Goal: Task Accomplishment & Management: Use online tool/utility

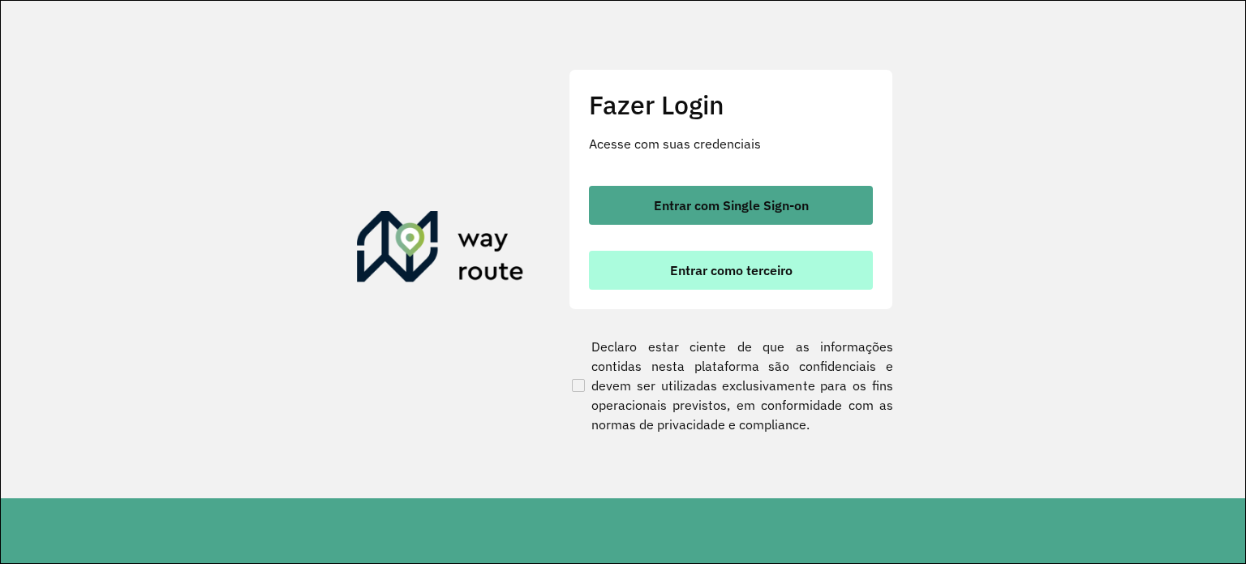
click at [735, 272] on span "Entrar como terceiro" at bounding box center [731, 270] width 122 height 13
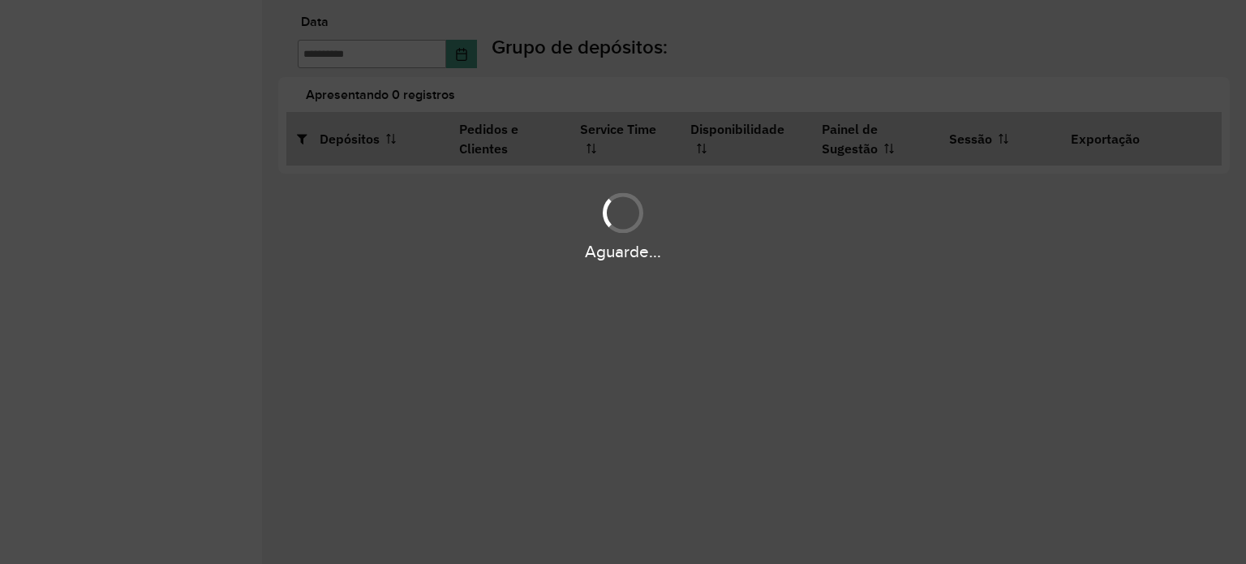
type input "**********"
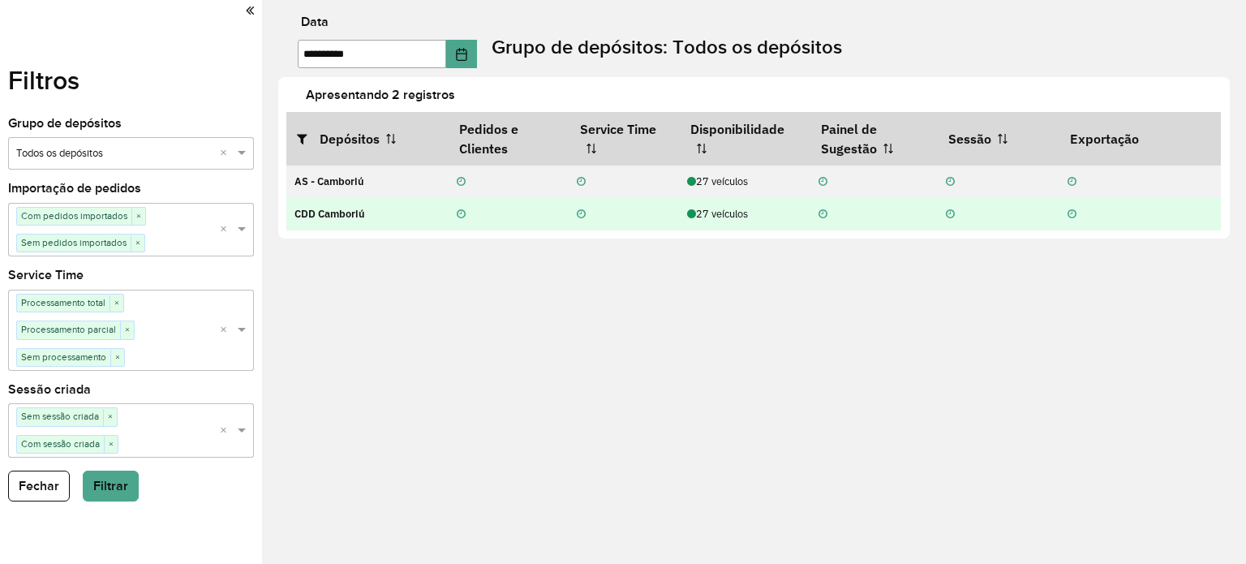
click at [723, 217] on div "27 veículos" at bounding box center [744, 213] width 114 height 15
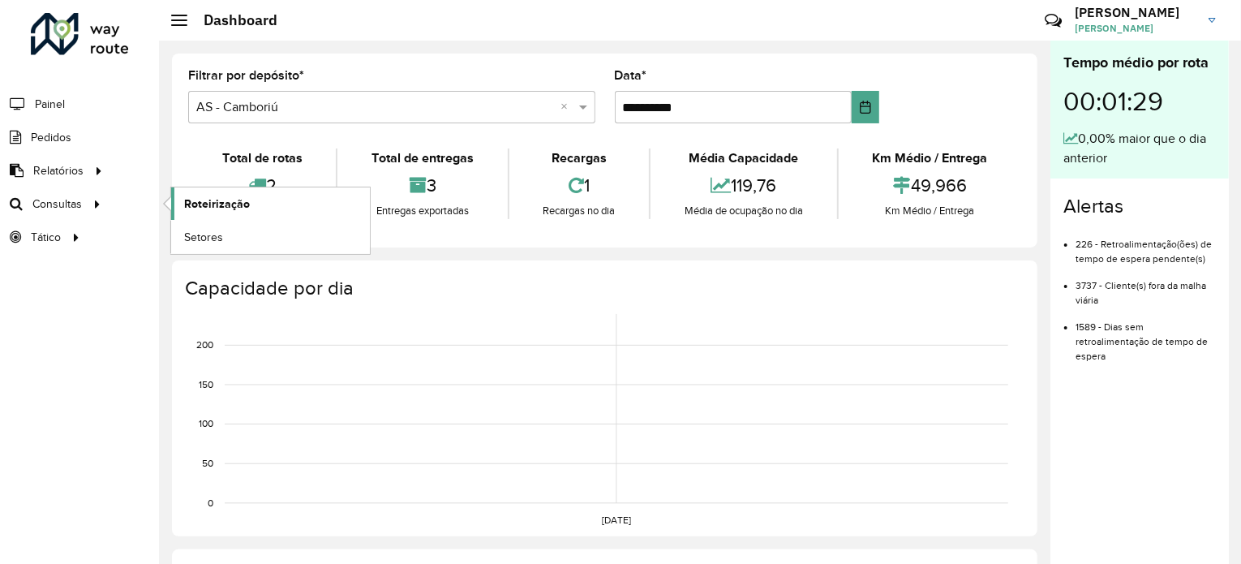
click at [217, 195] on span "Roteirização" at bounding box center [217, 203] width 66 height 17
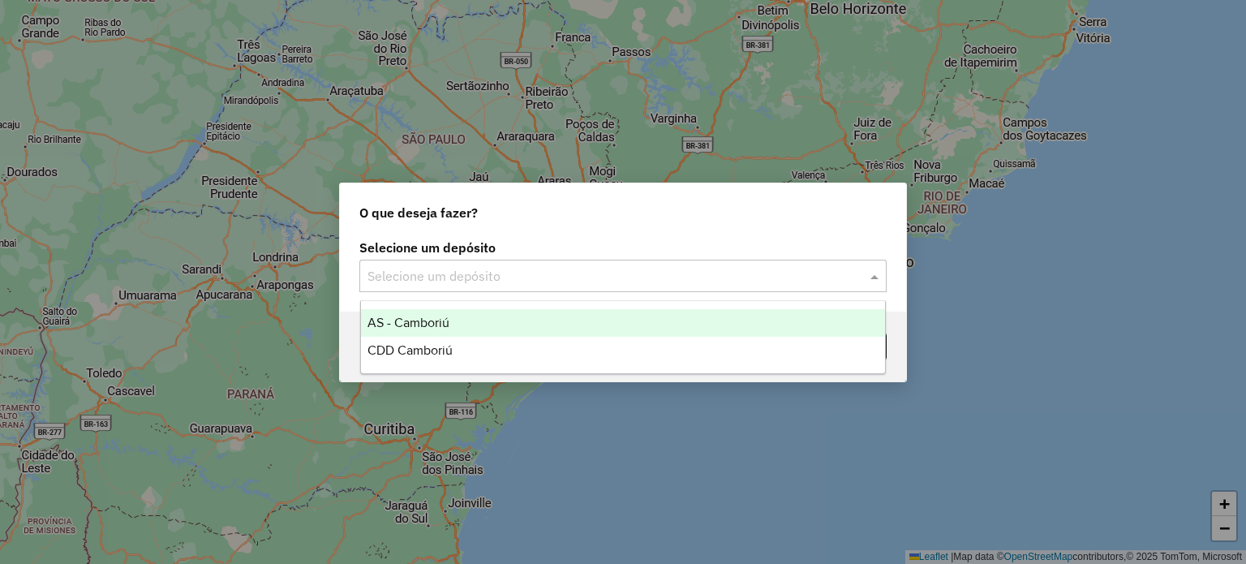
drag, startPoint x: 532, startPoint y: 284, endPoint x: 525, endPoint y: 289, distance: 8.6
click at [531, 284] on input "text" at bounding box center [606, 276] width 478 height 19
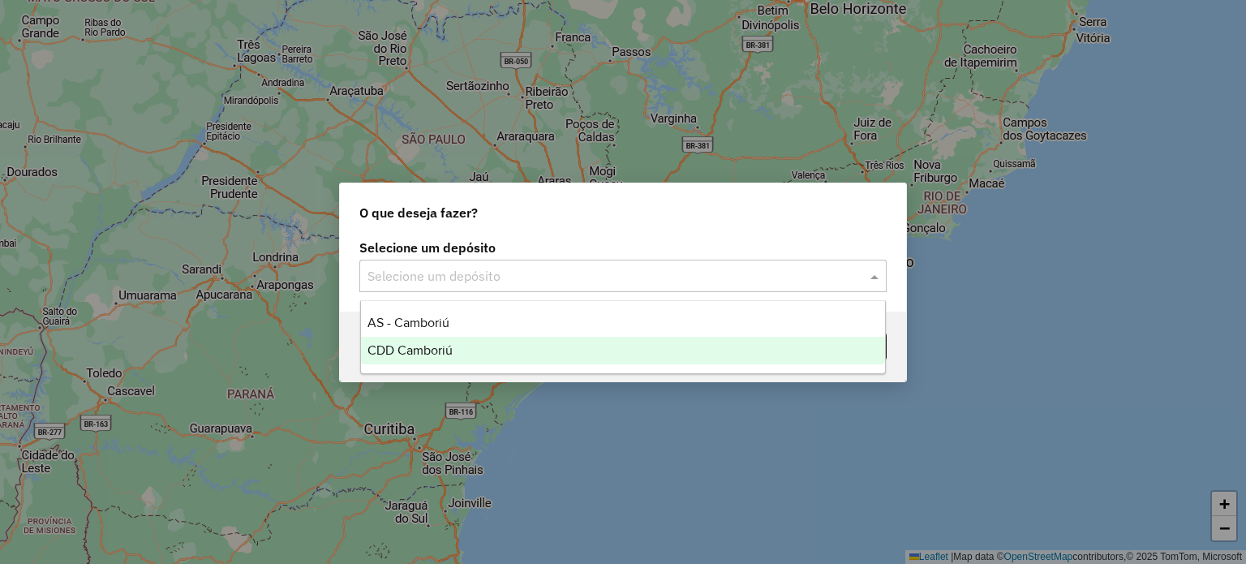
click at [479, 355] on div "CDD Camboriú" at bounding box center [623, 351] width 525 height 28
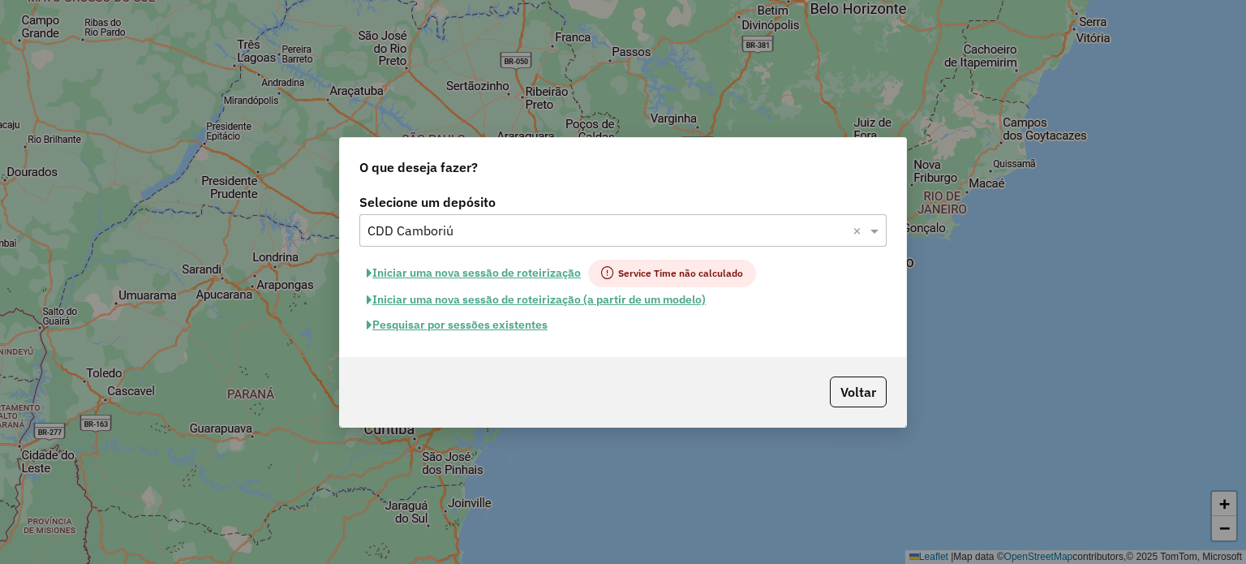
click at [474, 326] on button "Pesquisar por sessões existentes" at bounding box center [456, 324] width 195 height 25
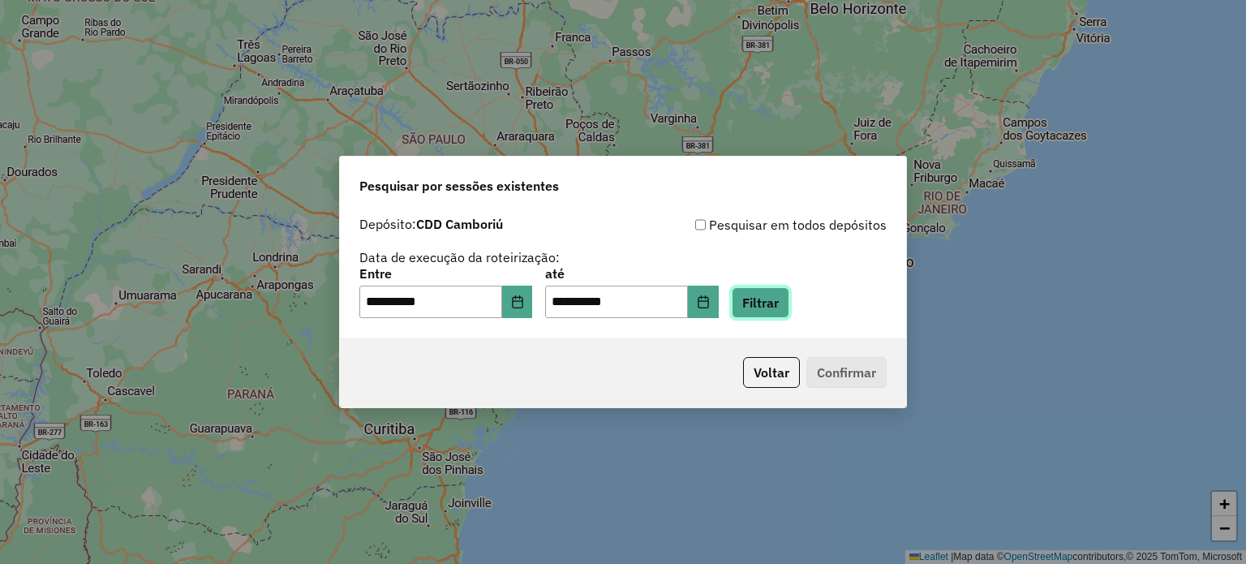
click at [789, 304] on button "Filtrar" at bounding box center [760, 302] width 58 height 31
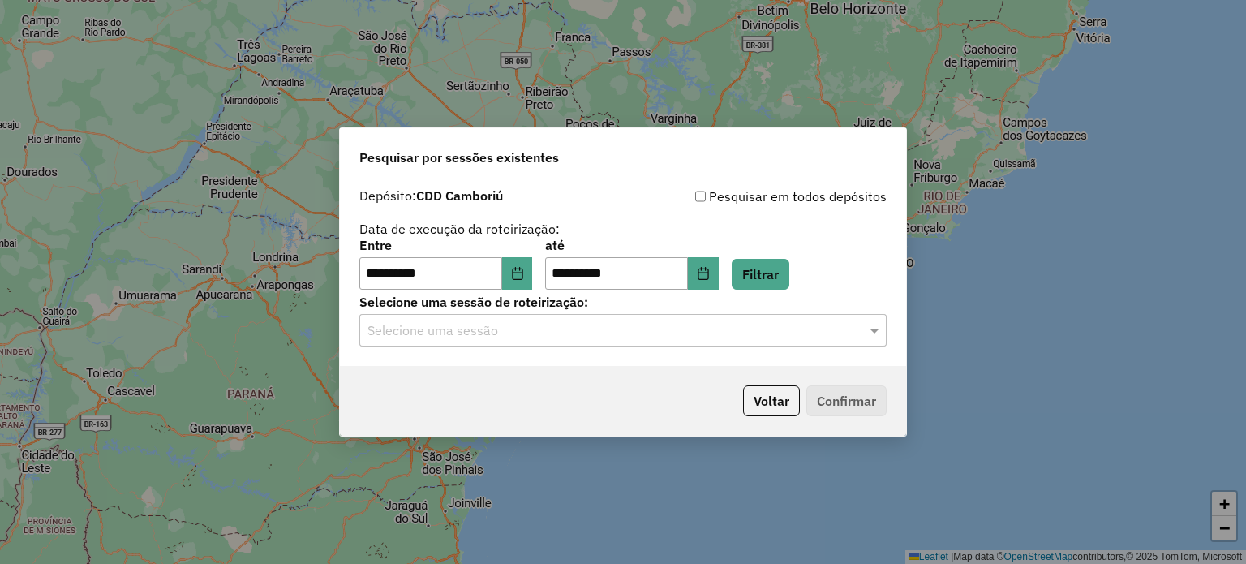
click at [545, 312] on div "Selecione uma sessão de roteirização: Selecione uma sessão" at bounding box center [622, 321] width 527 height 50
click at [534, 334] on input "text" at bounding box center [606, 330] width 478 height 19
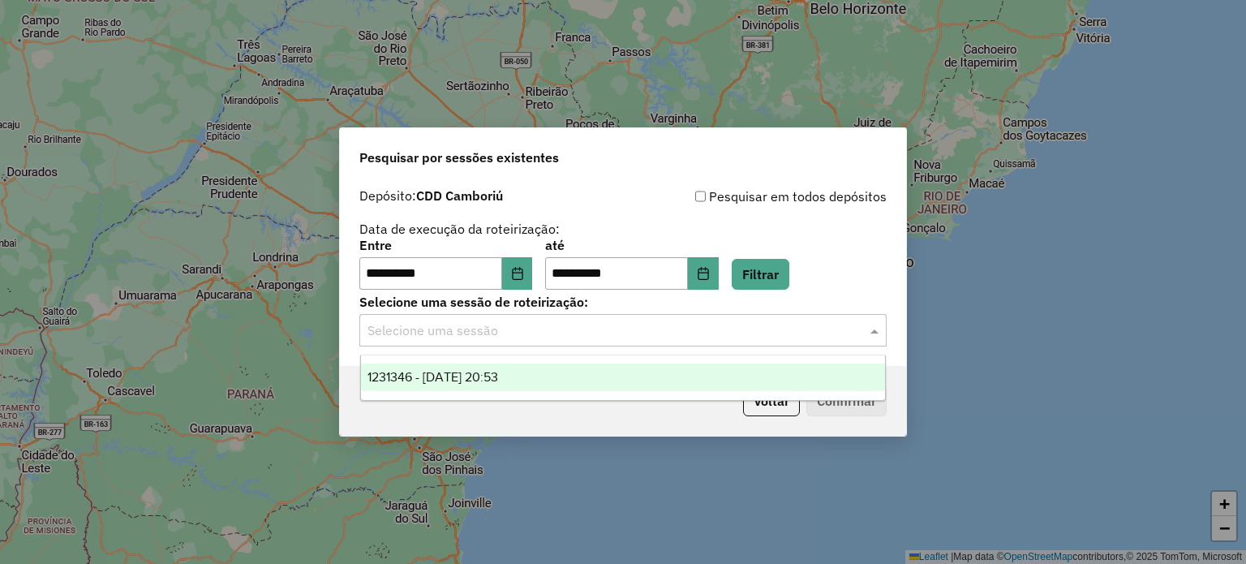
click at [462, 376] on span "1231346 - 19/08/2025 20:53" at bounding box center [432, 377] width 131 height 14
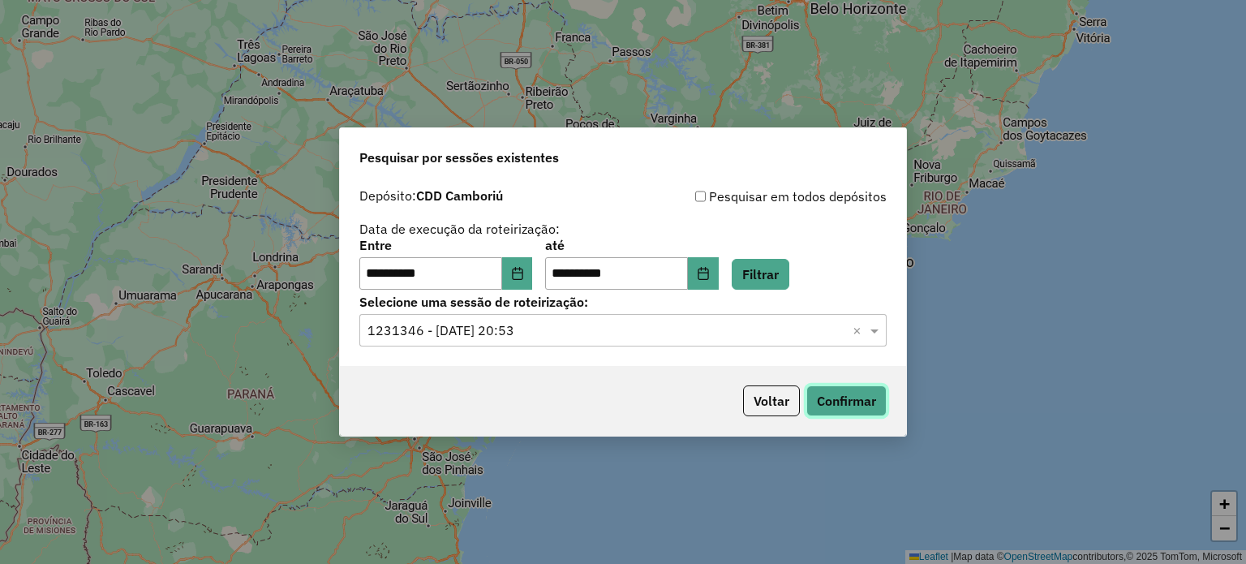
click at [826, 397] on button "Confirmar" at bounding box center [846, 400] width 80 height 31
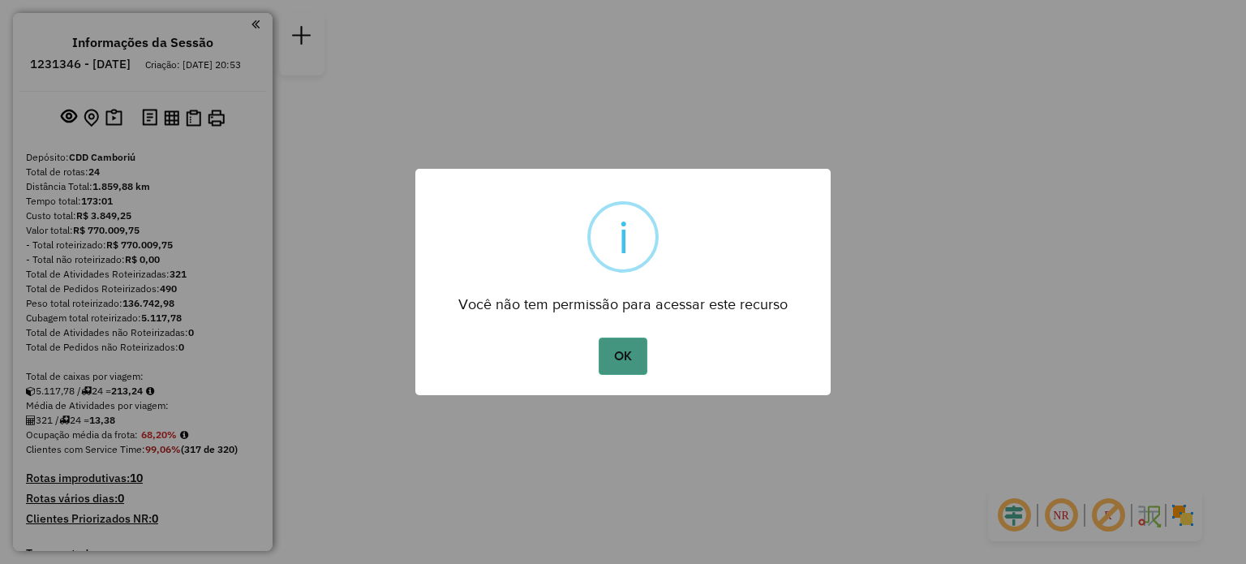
click at [611, 360] on button "OK" at bounding box center [622, 355] width 48 height 37
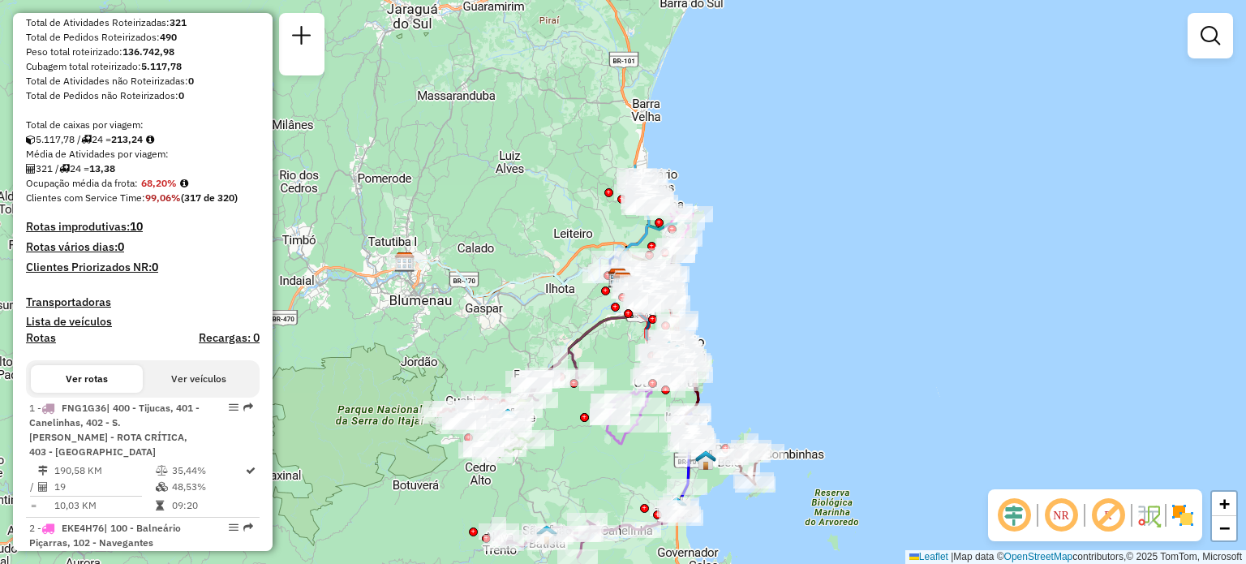
scroll to position [405, 0]
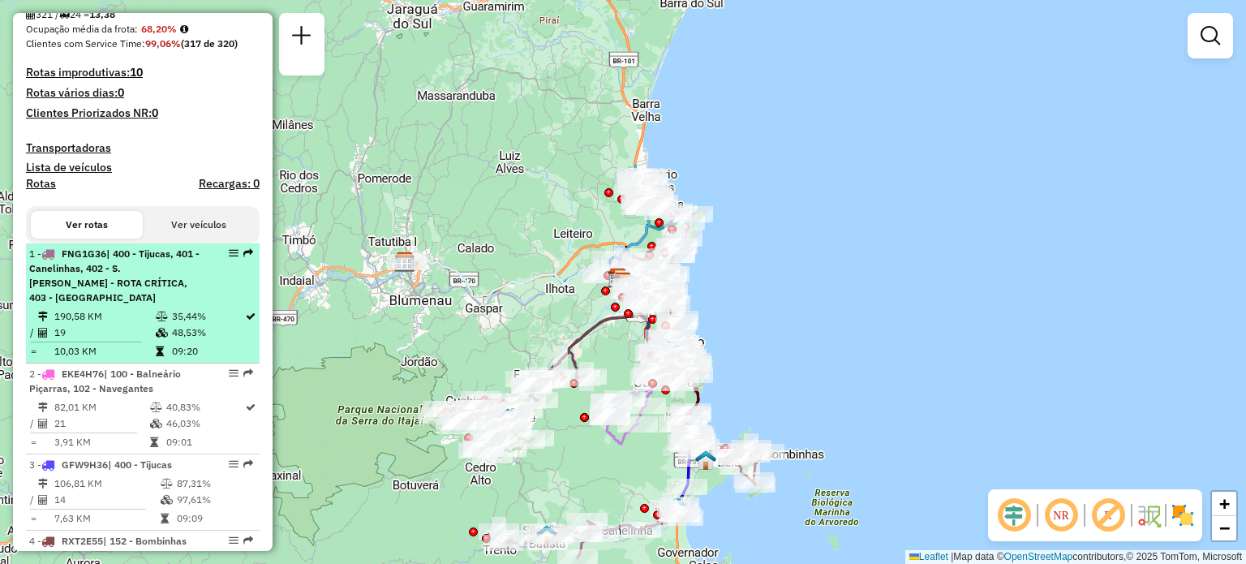
click at [103, 295] on span "| 400 - Tijucas, 401 - Canelinhas, 402 - S. [PERSON_NAME] - ROTA CRÍTICA, 403 -…" at bounding box center [114, 275] width 170 height 56
select select "**********"
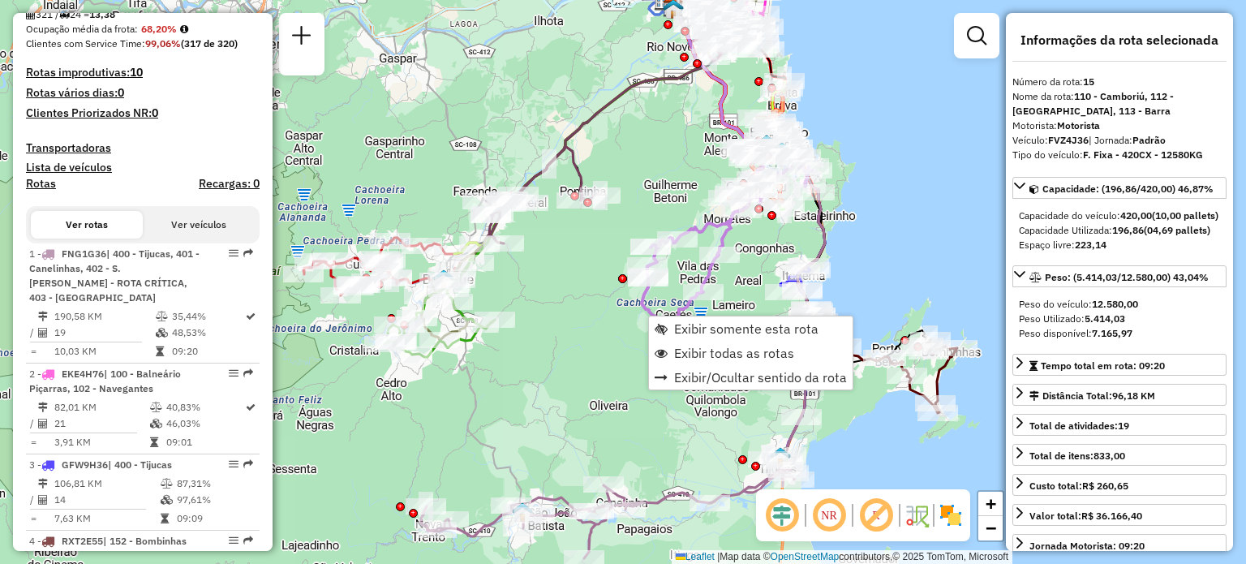
scroll to position [1992, 0]
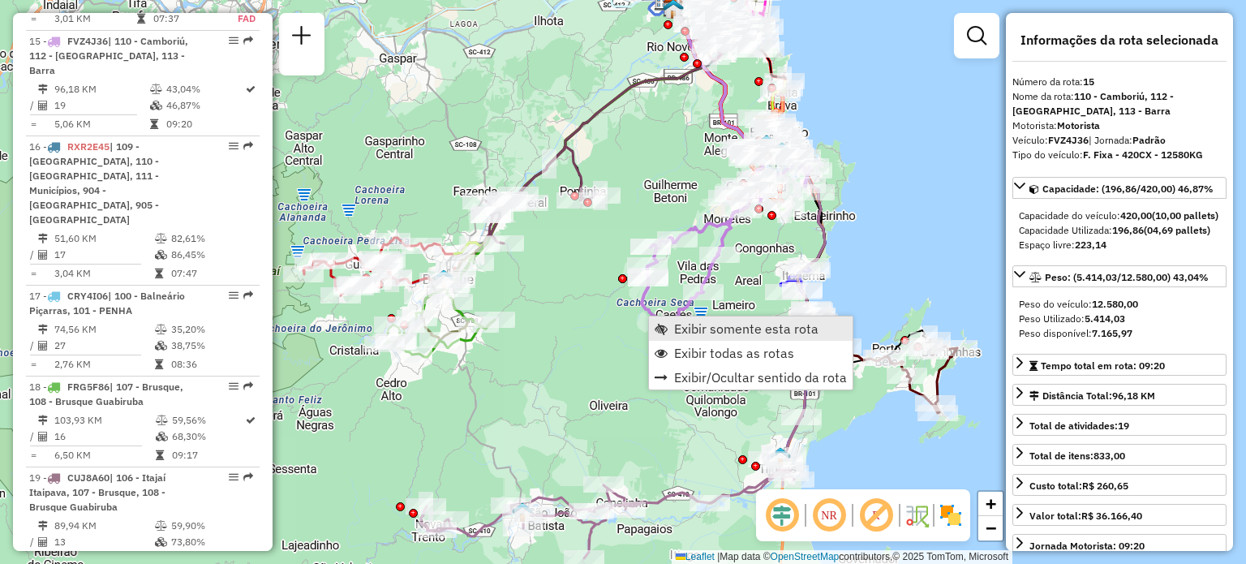
click at [681, 332] on span "Exibir somente esta rota" at bounding box center [746, 328] width 144 height 13
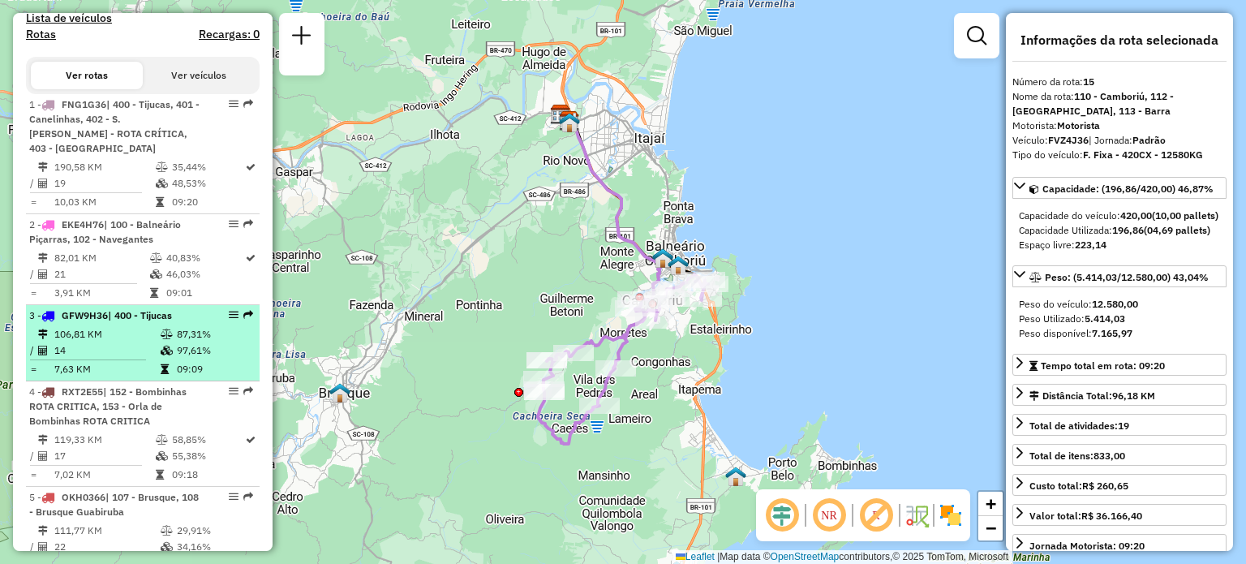
scroll to position [370, 0]
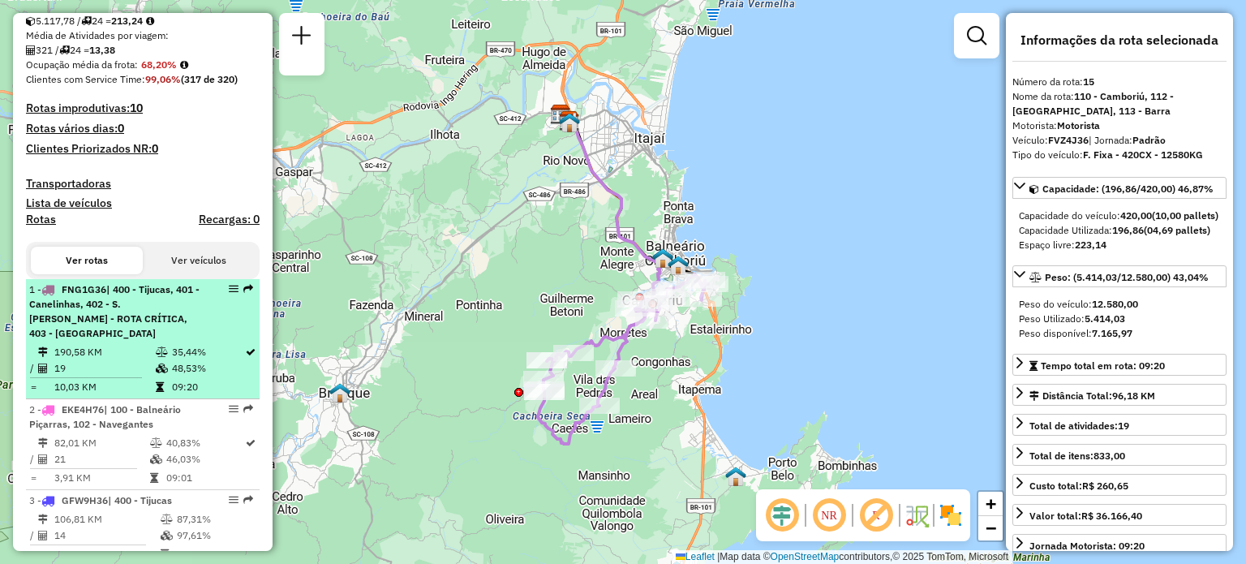
click at [131, 324] on span "| 400 - Tijucas, 401 - Canelinhas, 402 - S. [PERSON_NAME] - ROTA CRÍTICA, 403 -…" at bounding box center [114, 311] width 170 height 56
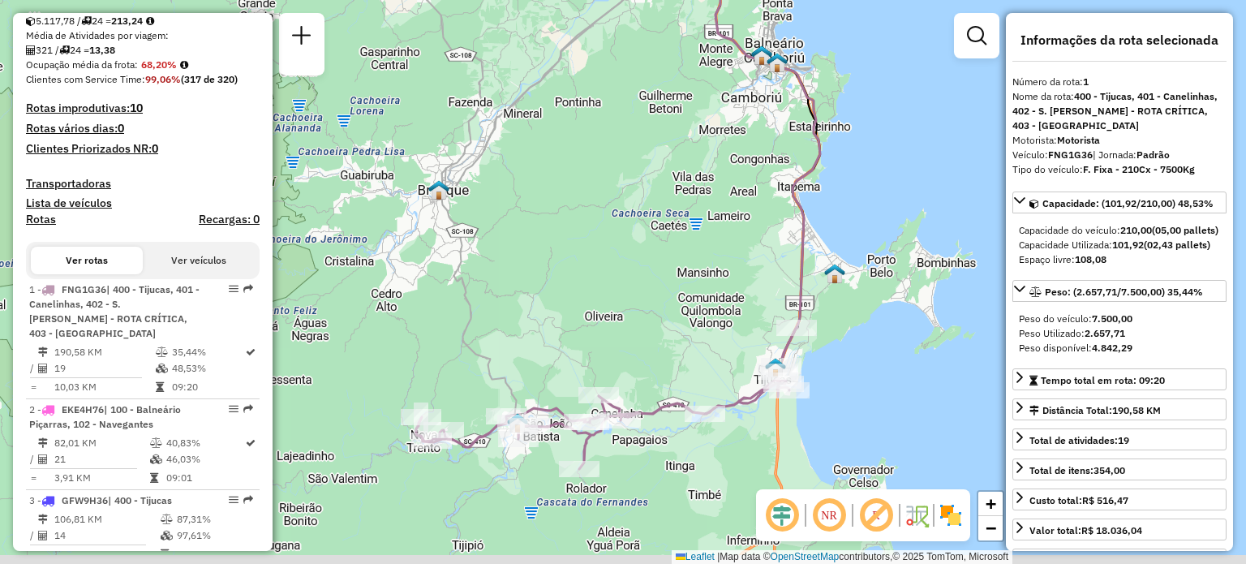
drag, startPoint x: 639, startPoint y: 294, endPoint x: 634, endPoint y: 227, distance: 66.7
click at [634, 227] on div "Janela de atendimento Grade de atendimento Capacidade Transportadoras Veículos …" at bounding box center [623, 282] width 1246 height 564
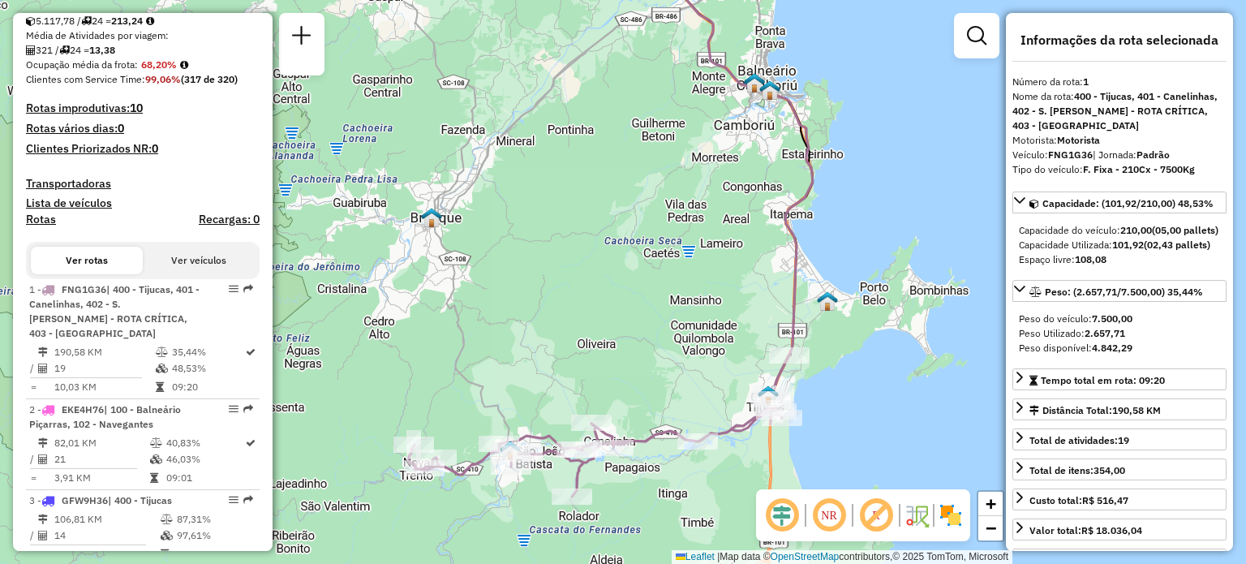
drag, startPoint x: 619, startPoint y: 159, endPoint x: 611, endPoint y: 187, distance: 28.7
click at [611, 187] on div "Janela de atendimento Grade de atendimento Capacidade Transportadoras Veículos …" at bounding box center [623, 282] width 1246 height 564
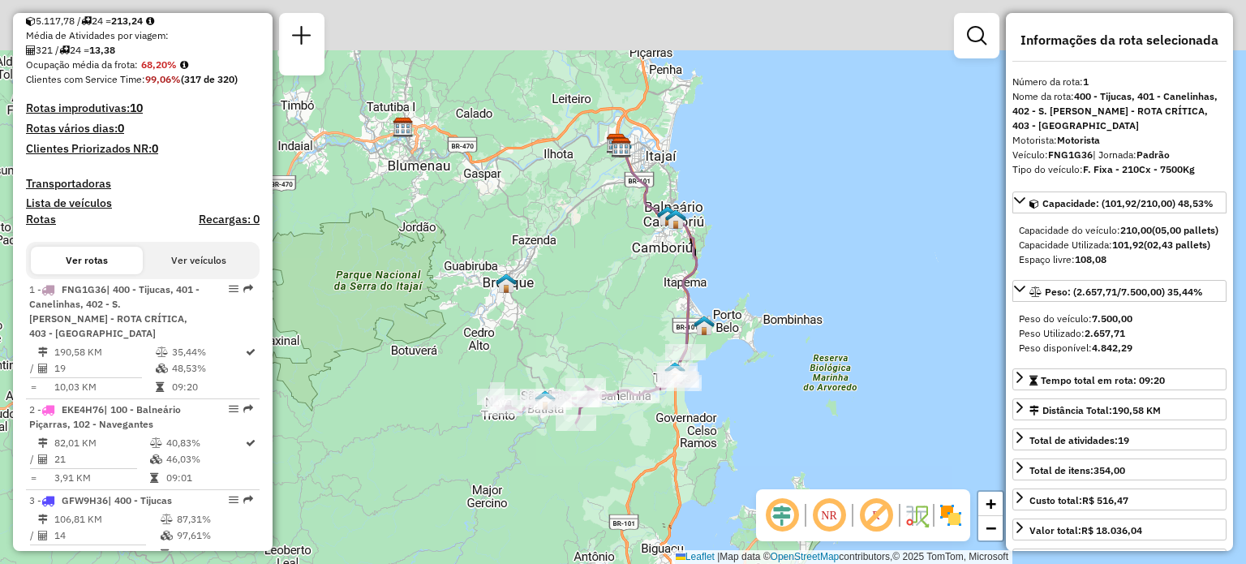
drag, startPoint x: 625, startPoint y: 145, endPoint x: 606, endPoint y: 247, distance: 103.2
click at [606, 247] on div "Janela de atendimento Grade de atendimento Capacidade Transportadoras Veículos …" at bounding box center [623, 282] width 1246 height 564
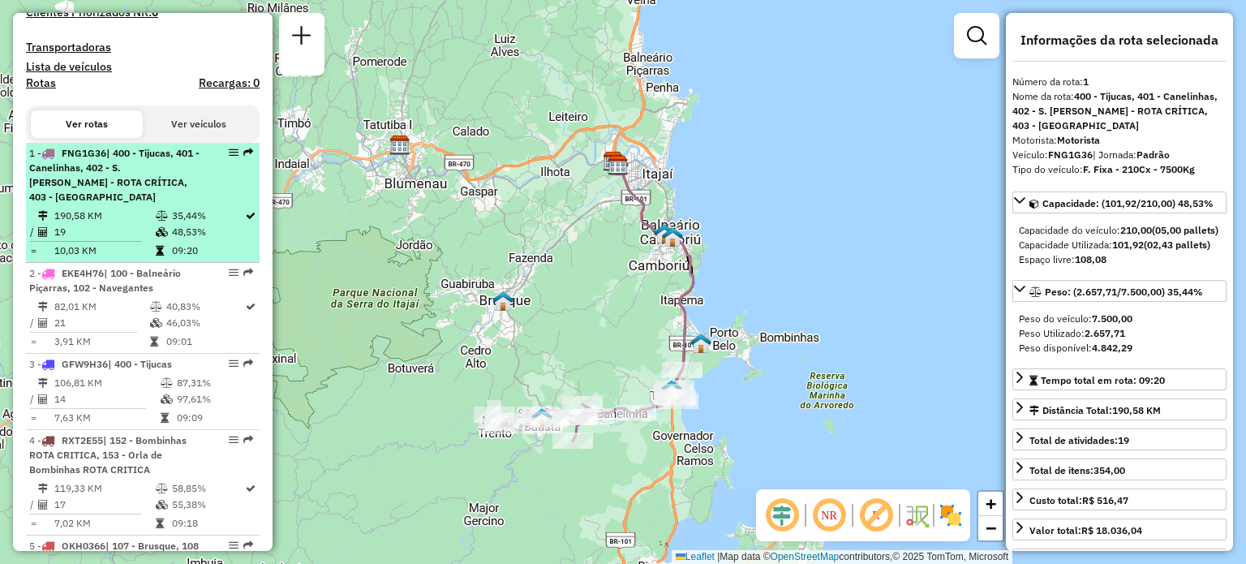
scroll to position [532, 0]
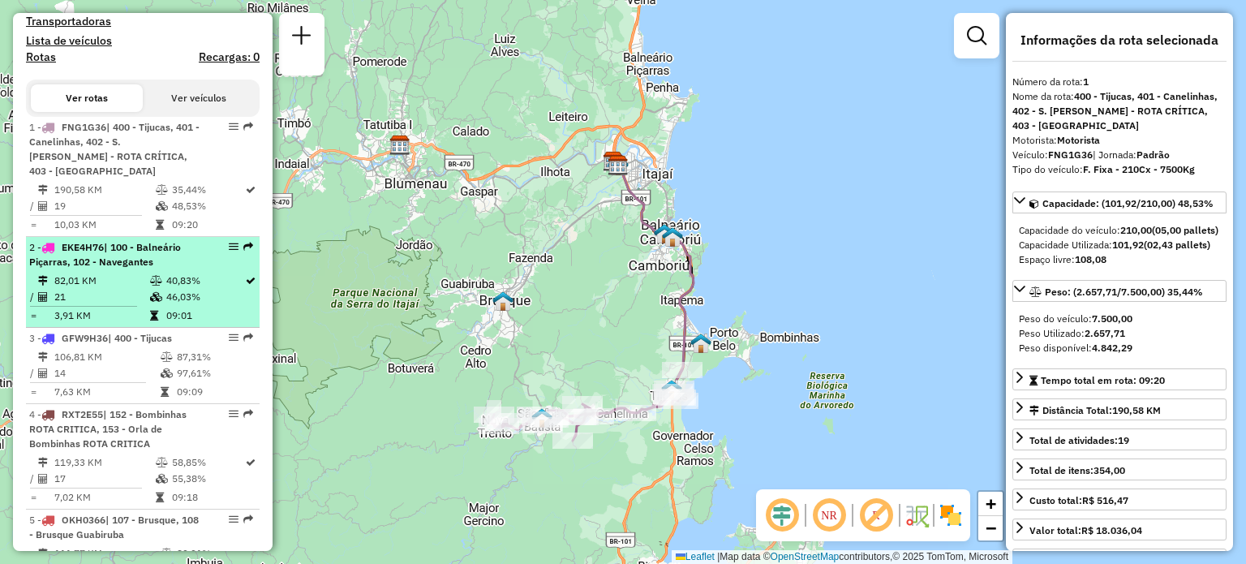
click at [120, 273] on td "82,01 KM" at bounding box center [102, 280] width 96 height 16
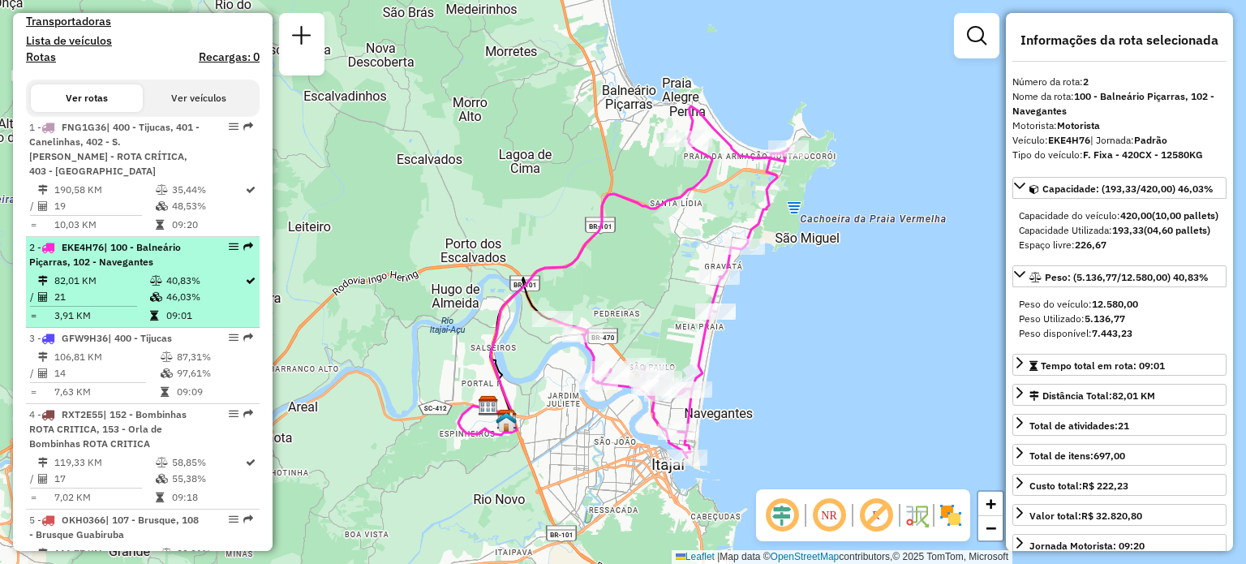
scroll to position [613, 0]
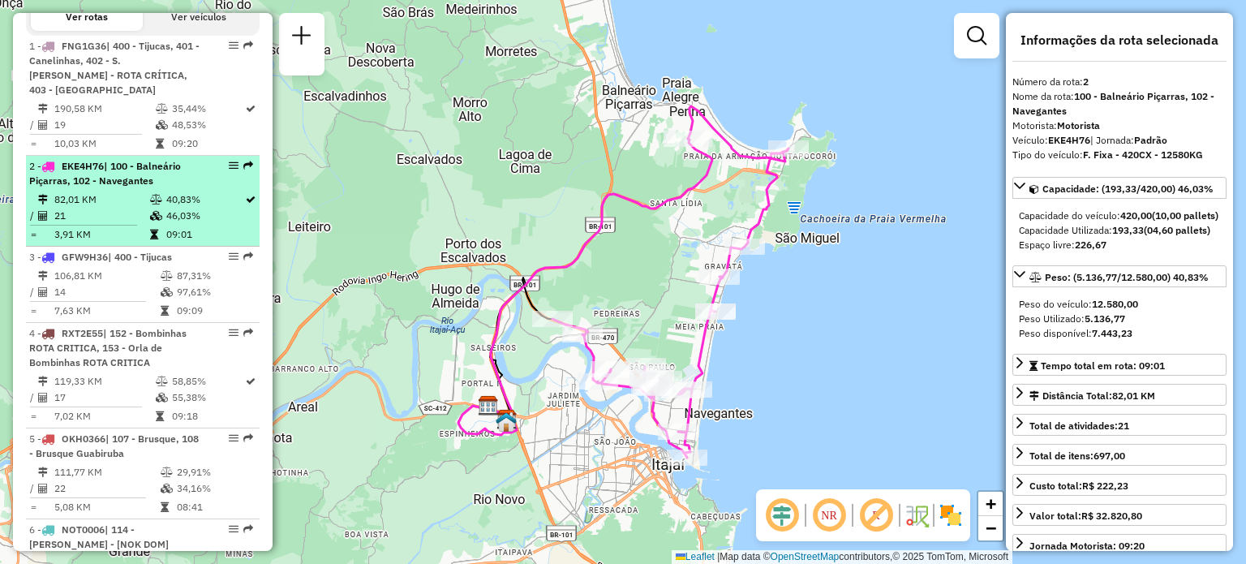
click at [127, 237] on td "3,91 KM" at bounding box center [102, 234] width 96 height 16
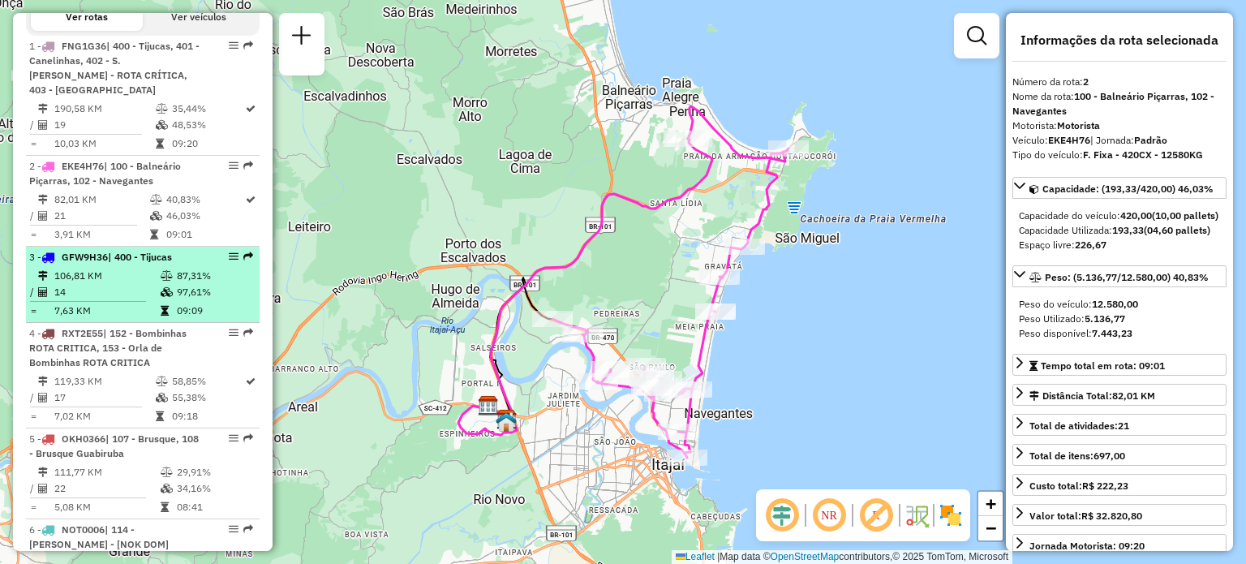
click at [101, 255] on span "GFW9H36" at bounding box center [85, 257] width 46 height 12
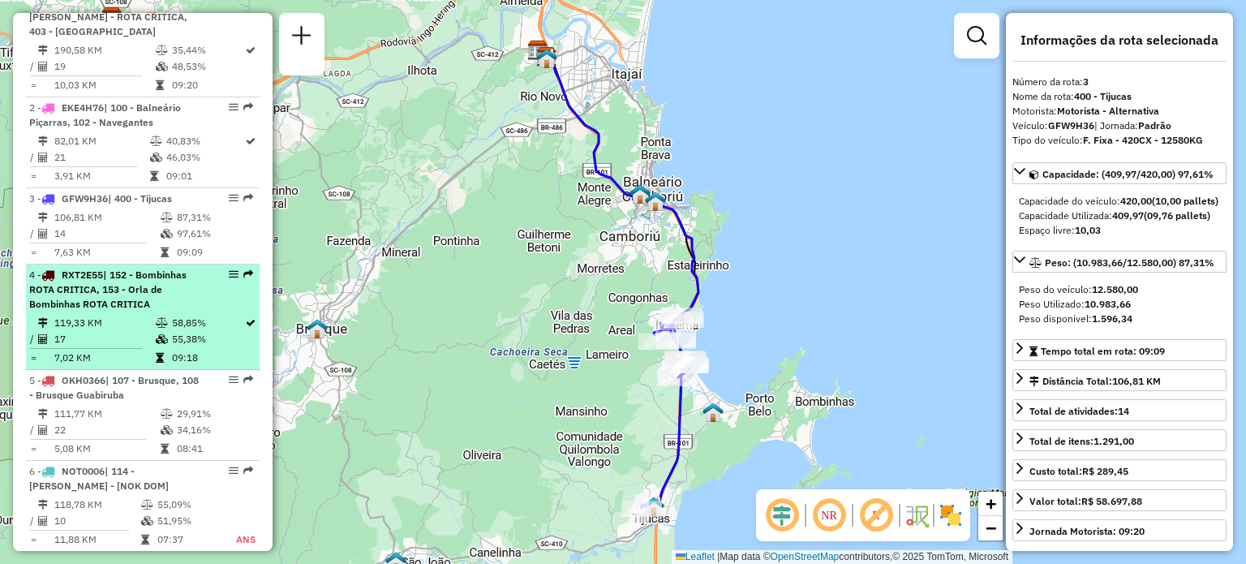
scroll to position [694, 0]
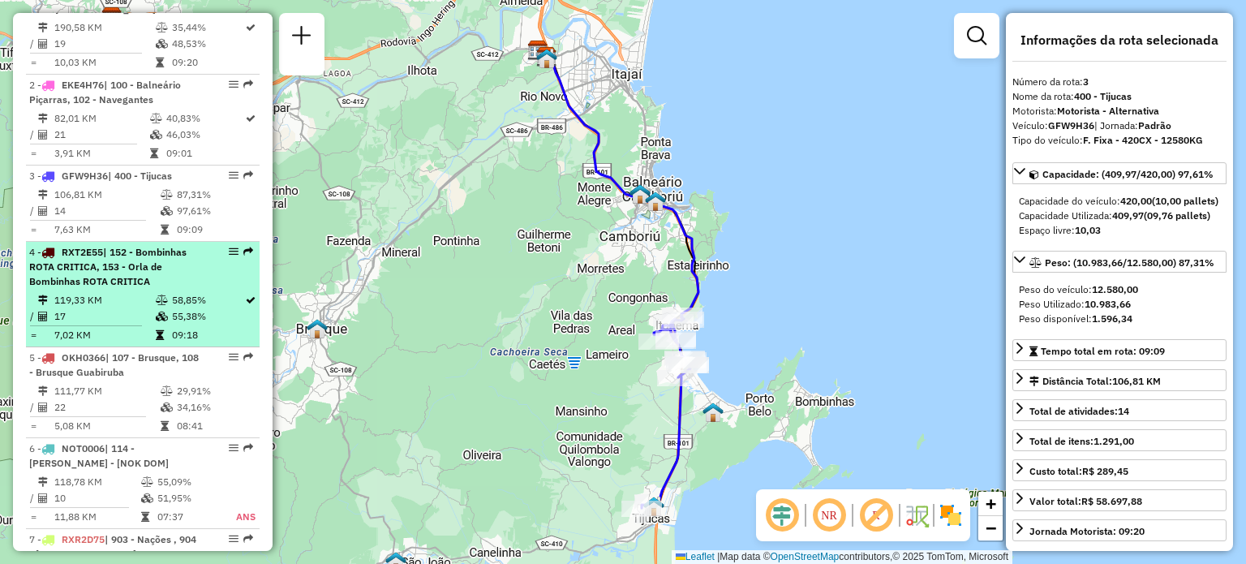
click at [135, 283] on span "| 152 - Bombinhas ROTA CRITICA, 153 - Orla de Bombinhas ROTA CRITICA" at bounding box center [107, 266] width 157 height 41
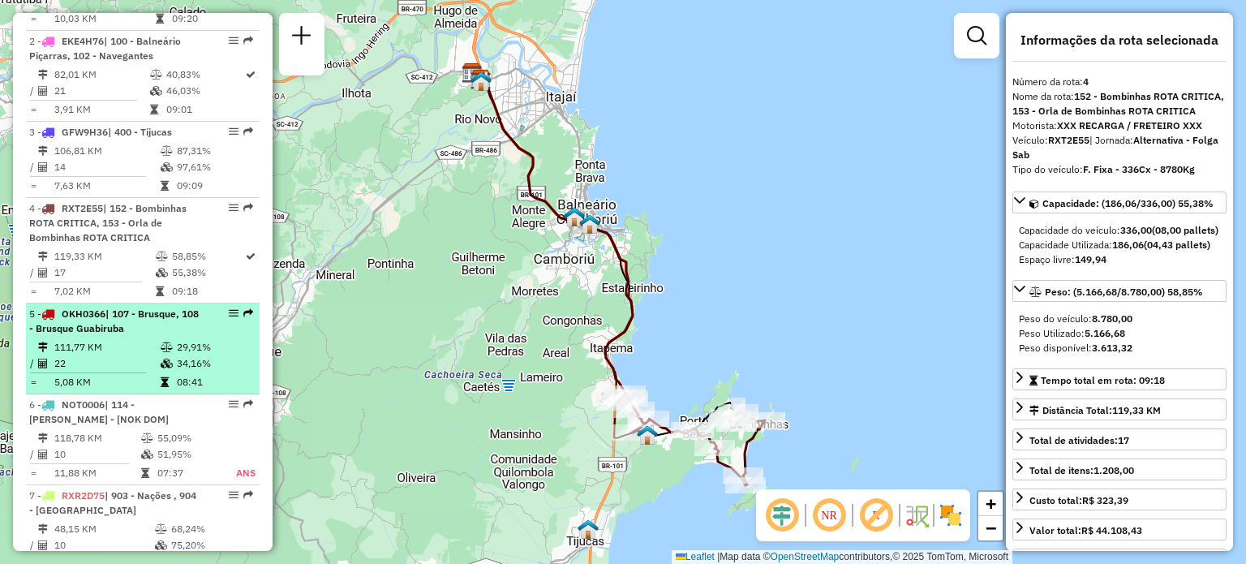
scroll to position [775, 0]
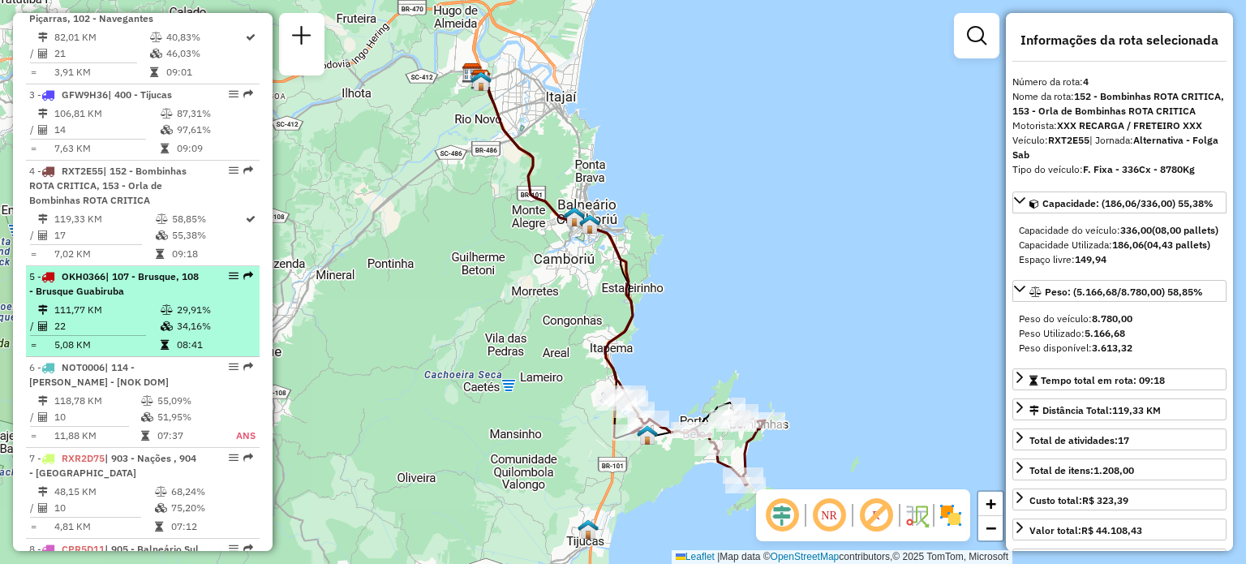
click at [132, 286] on span "| 107 - Brusque, 108 - Brusque Guabiruba" at bounding box center [113, 283] width 169 height 27
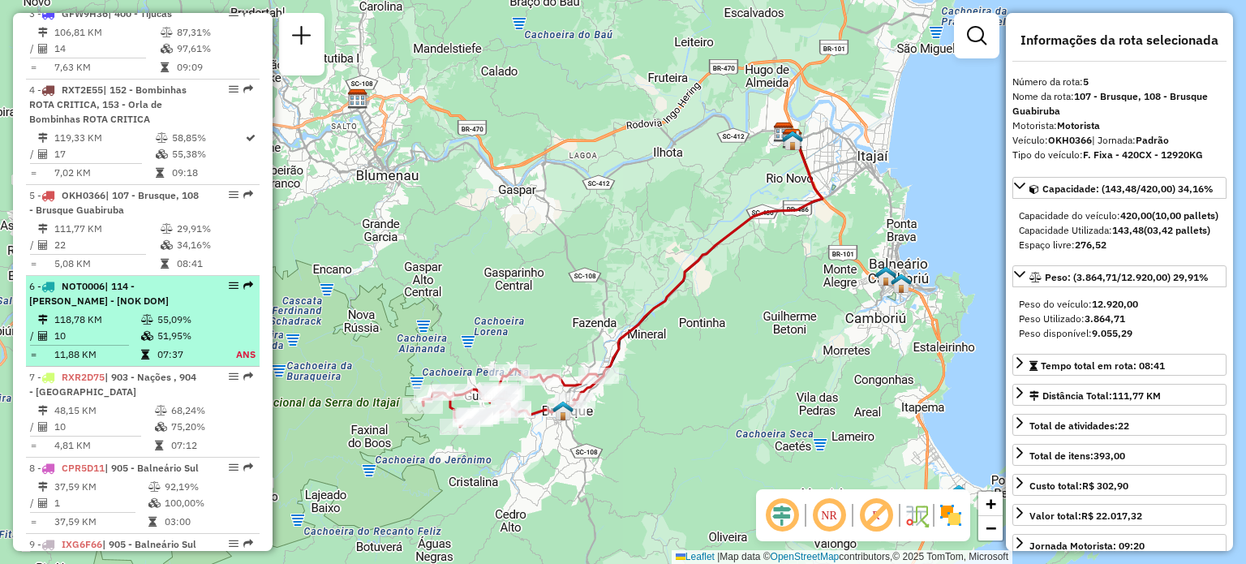
click at [143, 315] on icon at bounding box center [147, 320] width 12 height 10
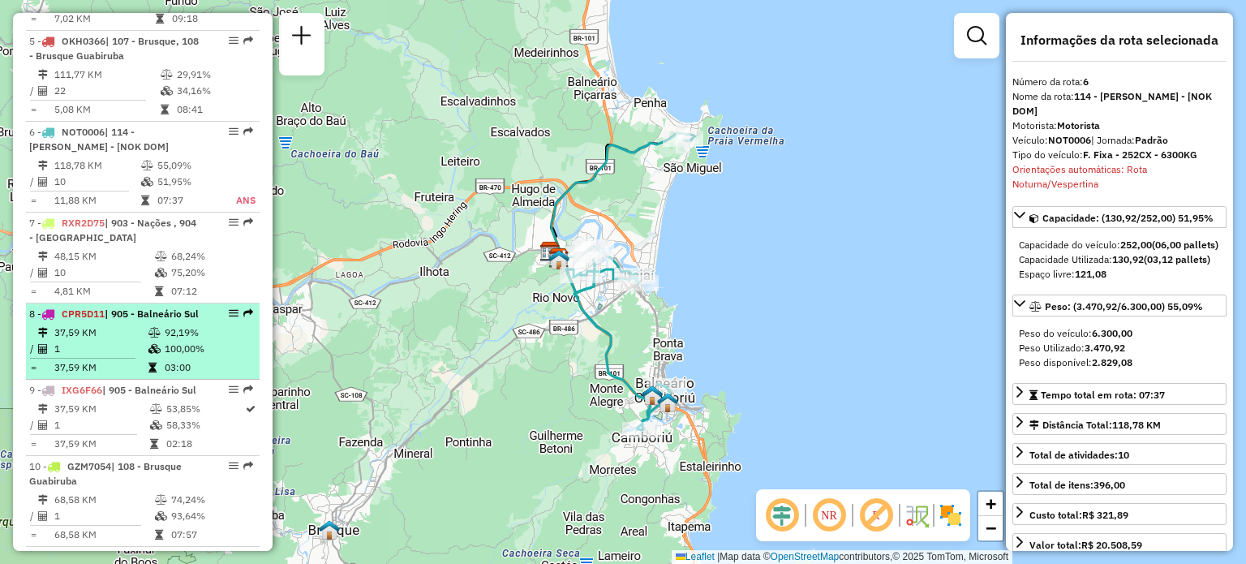
scroll to position [1019, 0]
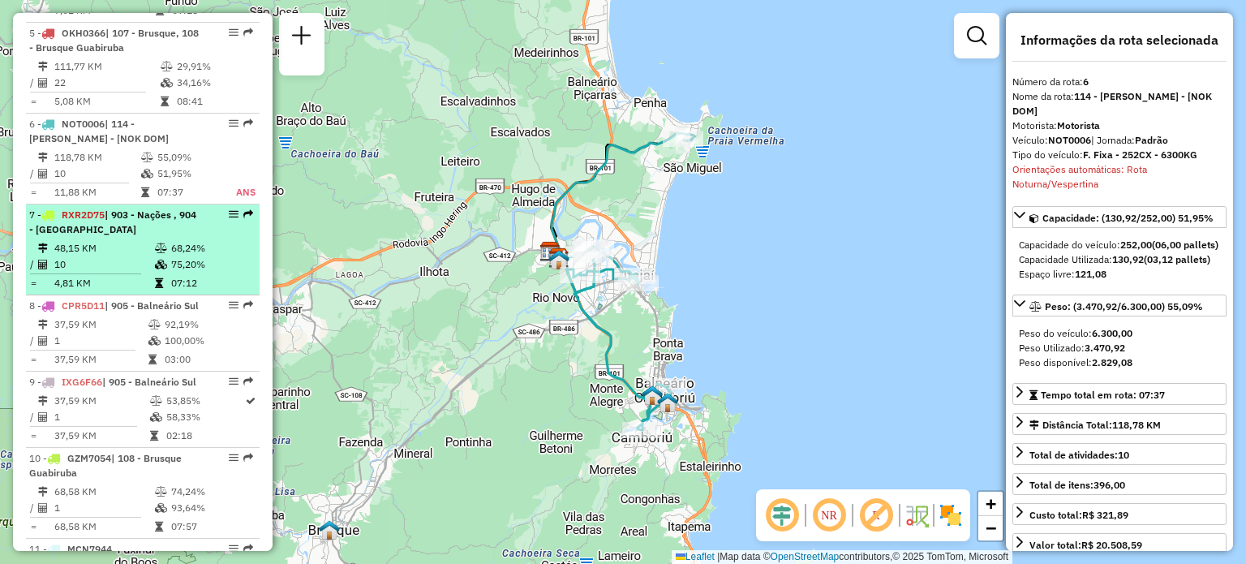
click at [140, 251] on td "48,15 KM" at bounding box center [104, 248] width 101 height 16
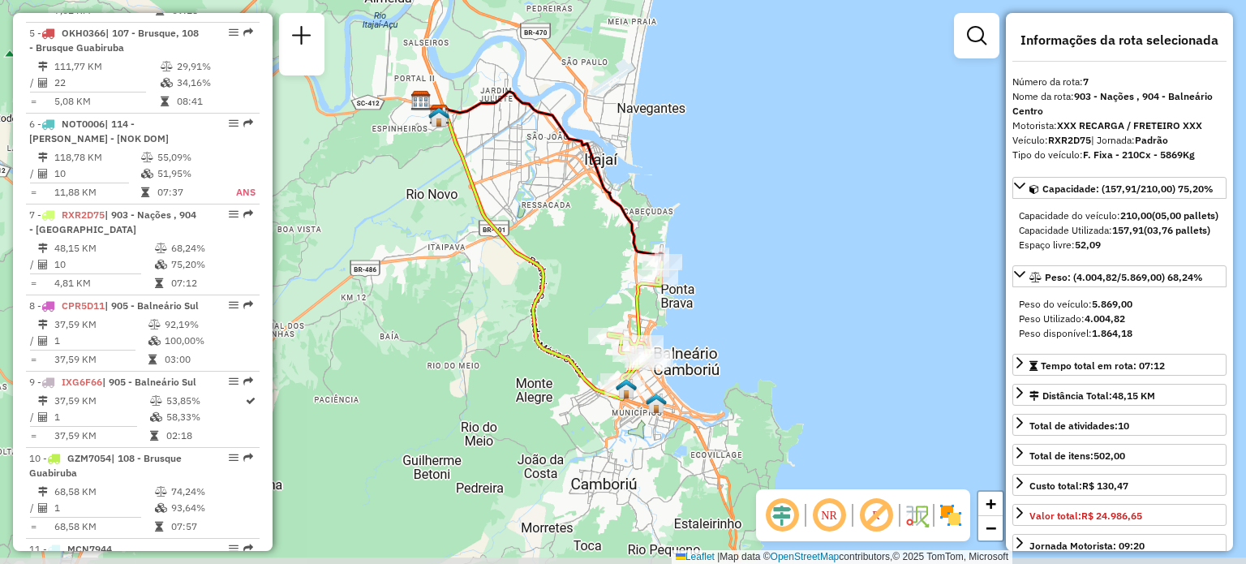
drag, startPoint x: 664, startPoint y: 320, endPoint x: 595, endPoint y: 284, distance: 78.0
click at [595, 284] on div "Janela de atendimento Grade de atendimento Capacidade Transportadoras Veículos …" at bounding box center [623, 282] width 1246 height 564
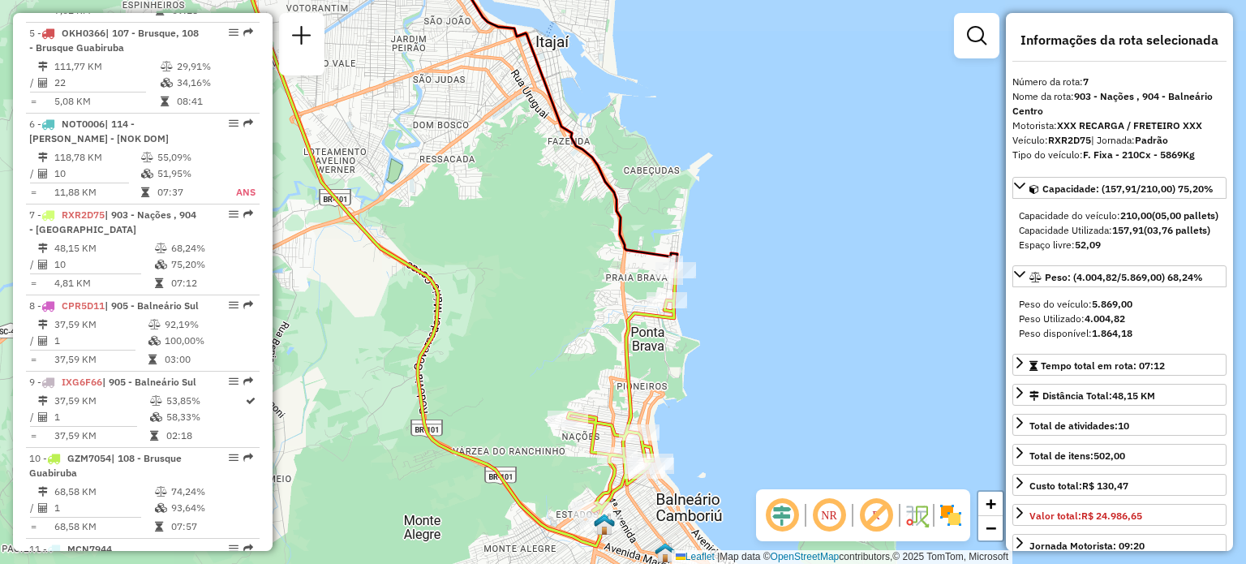
drag, startPoint x: 615, startPoint y: 278, endPoint x: 581, endPoint y: 318, distance: 52.3
click at [581, 318] on div "Janela de atendimento Grade de atendimento Capacidade Transportadoras Veículos …" at bounding box center [623, 282] width 1246 height 564
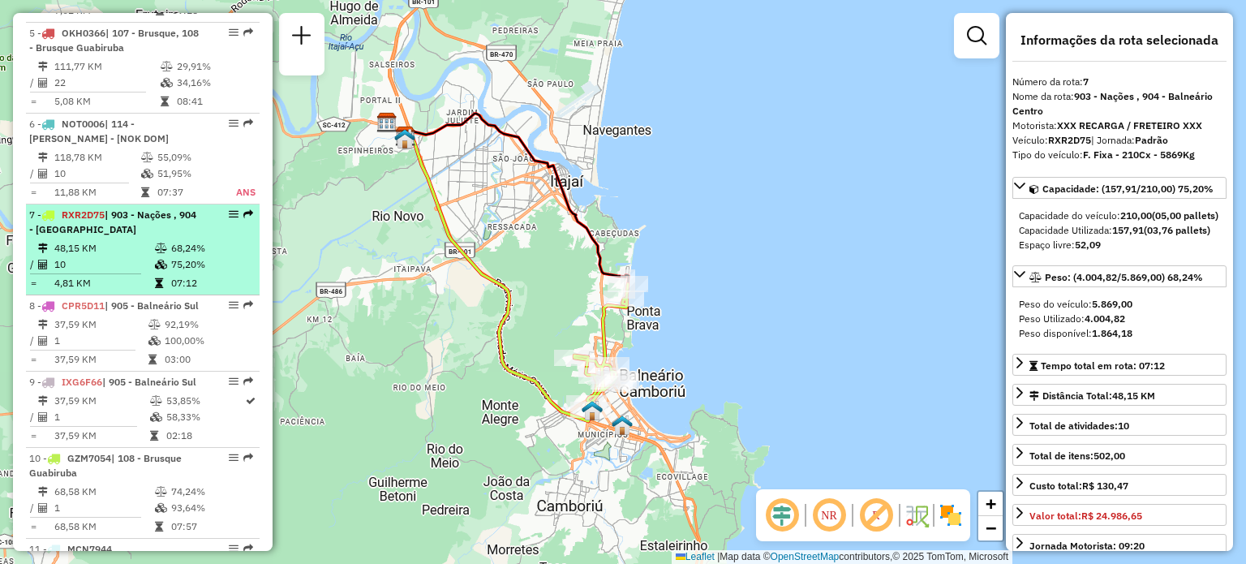
click at [42, 229] on span "| 903 - Nações , 904 - [GEOGRAPHIC_DATA]" at bounding box center [112, 221] width 167 height 27
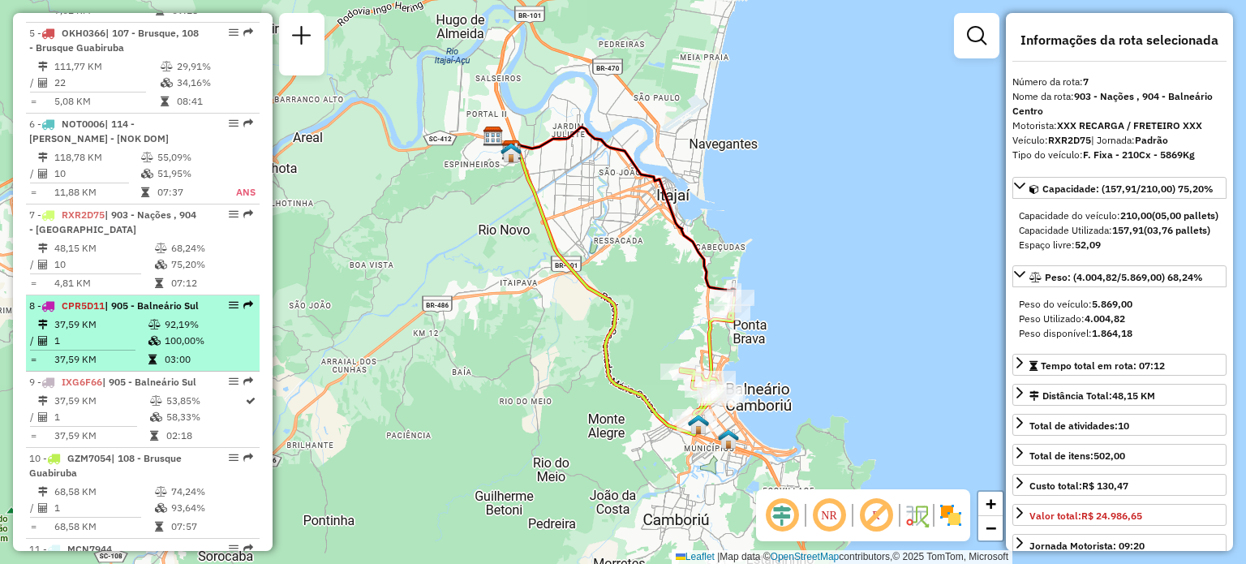
click at [84, 311] on div "8 - CPR5D11 | 905 - [GEOGRAPHIC_DATA]" at bounding box center [115, 305] width 172 height 15
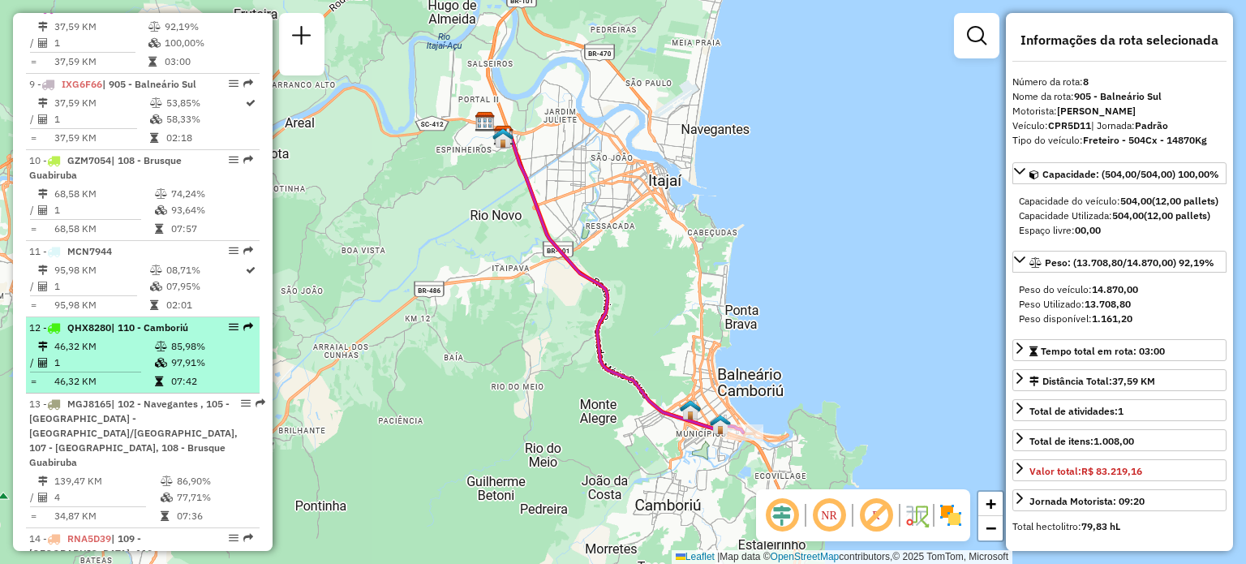
scroll to position [1343, 0]
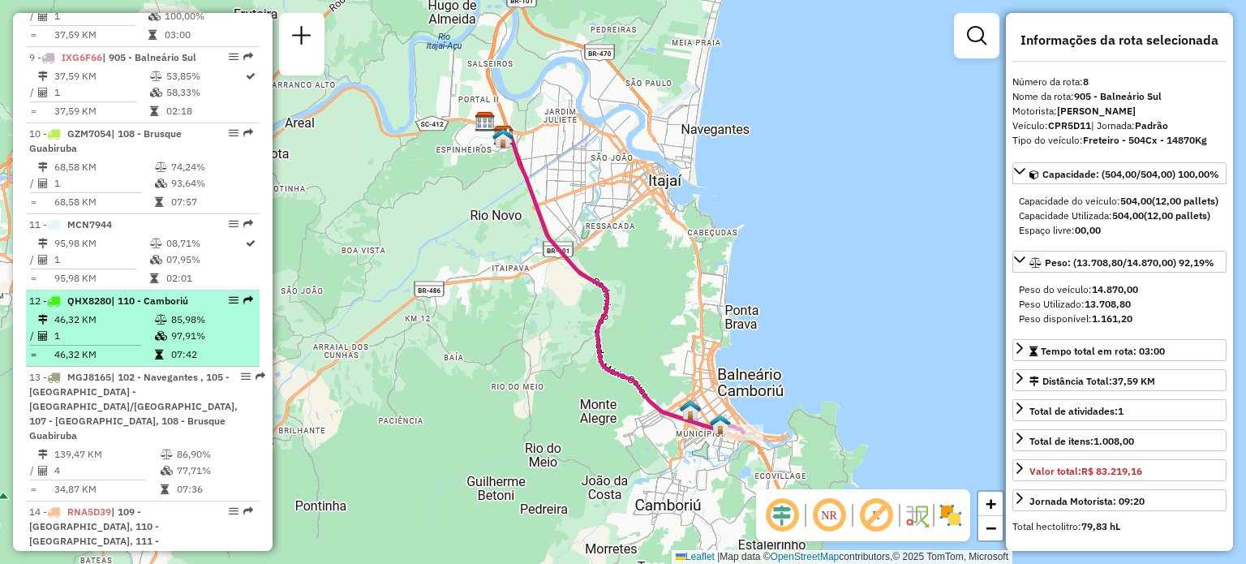
click at [113, 344] on td "1" at bounding box center [104, 336] width 101 height 16
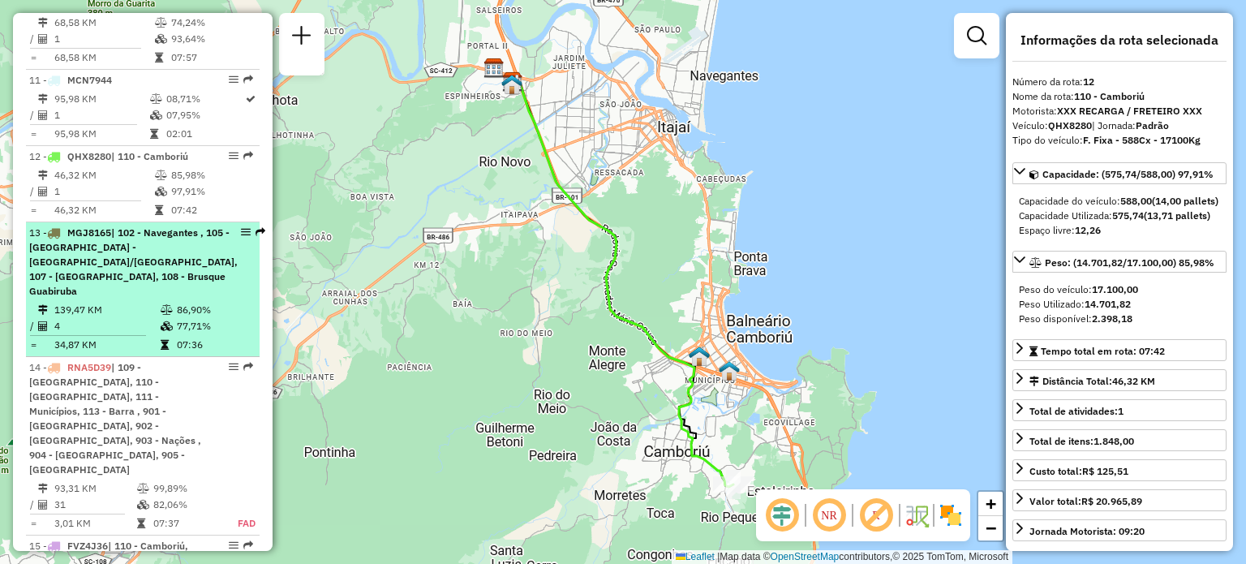
scroll to position [1505, 0]
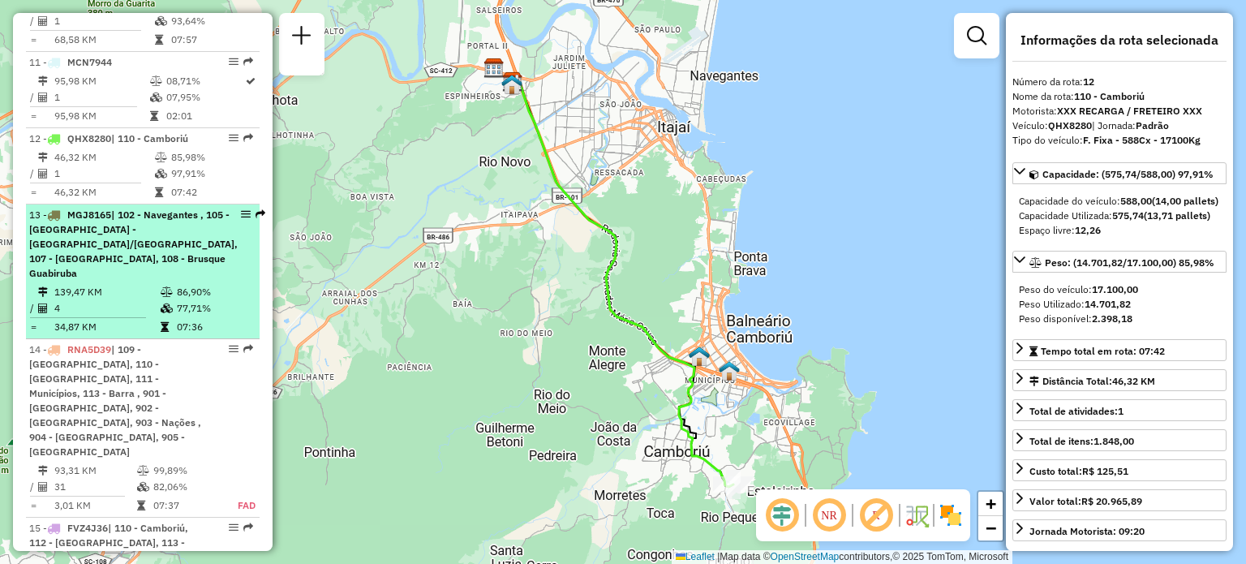
click at [134, 268] on span "| 102 - Navegantes , 105 -[GEOGRAPHIC_DATA] - [GEOGRAPHIC_DATA]/[GEOGRAPHIC_DAT…" at bounding box center [133, 243] width 208 height 71
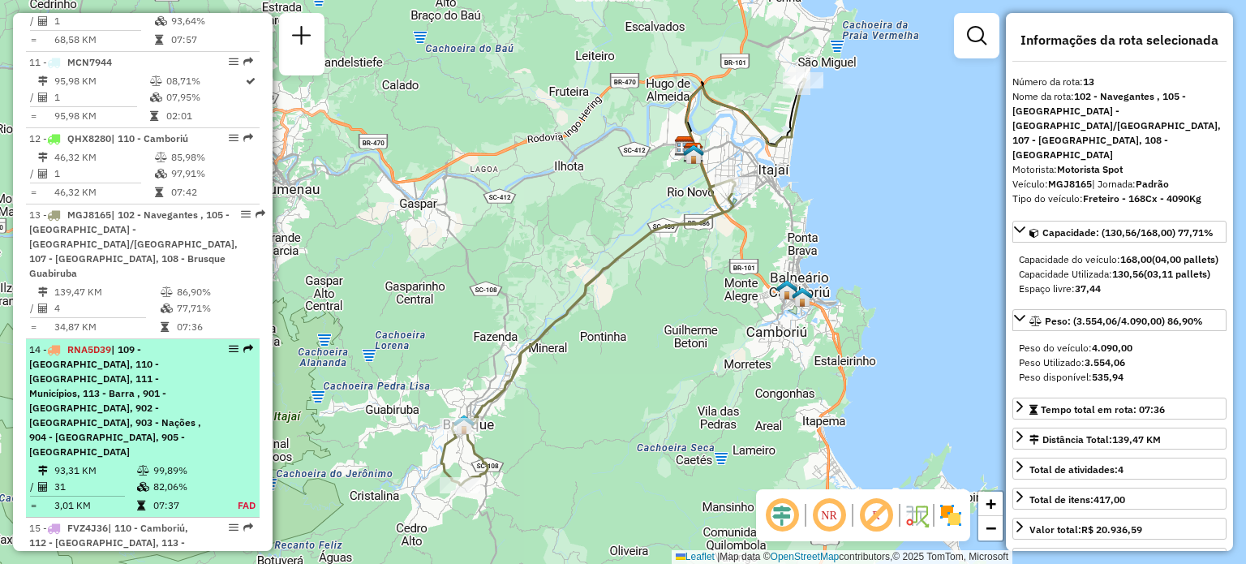
click at [127, 362] on span "| 109 - [GEOGRAPHIC_DATA], 110 - [GEOGRAPHIC_DATA], 111 - Municípios, 113 - Bar…" at bounding box center [115, 400] width 172 height 114
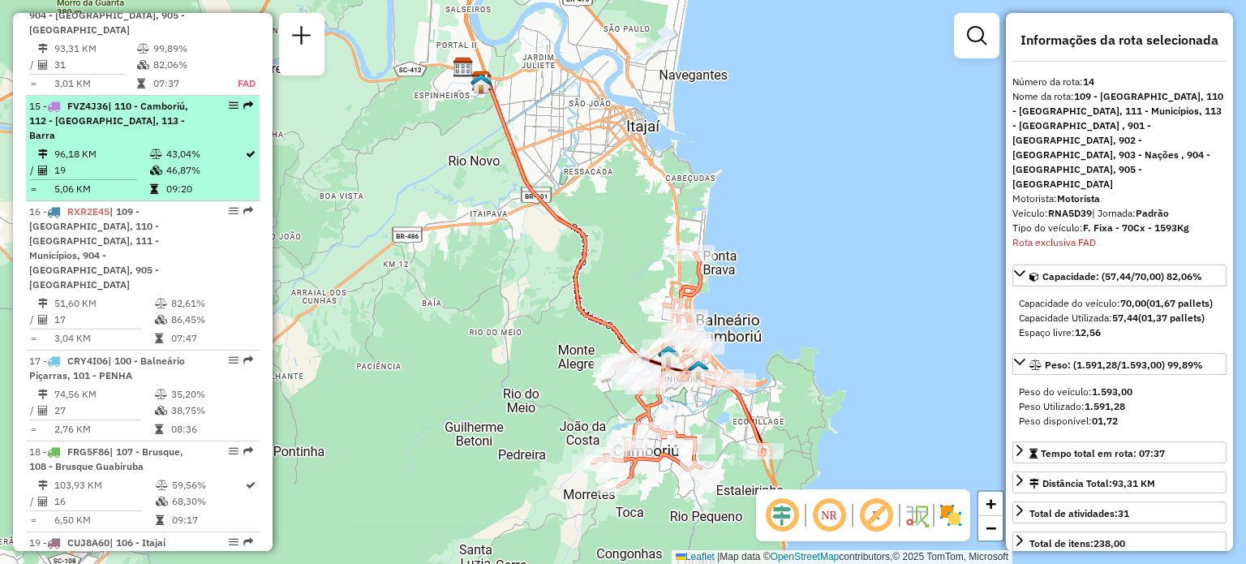
scroll to position [1842, 0]
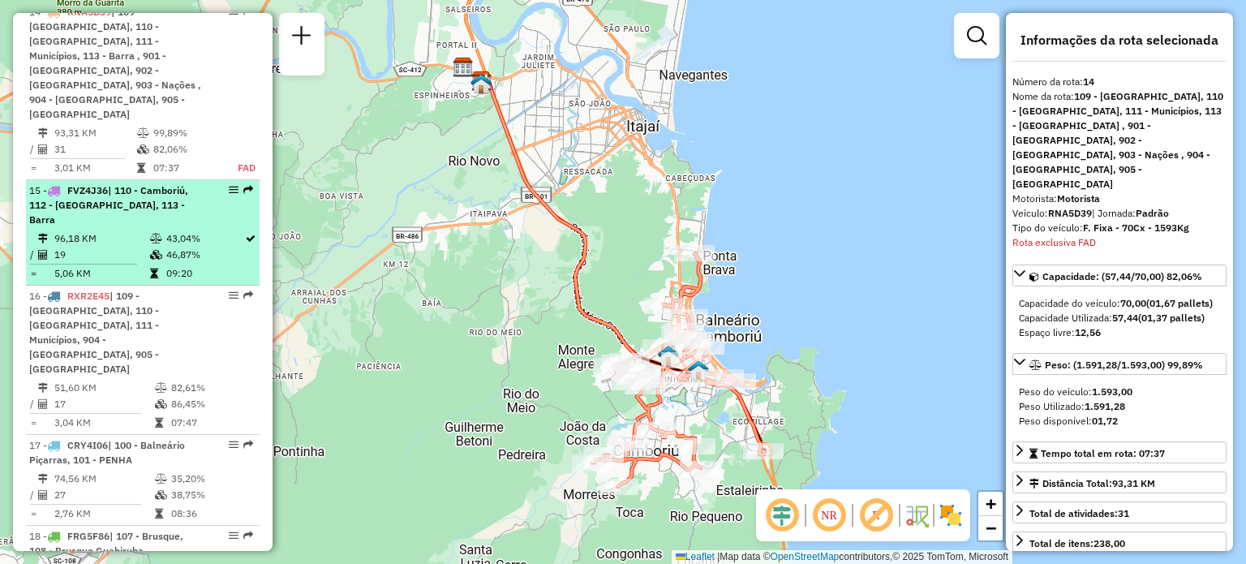
click at [105, 190] on span "| 110 - Camboriú, 112 - [GEOGRAPHIC_DATA], 113 - Barra" at bounding box center [108, 204] width 159 height 41
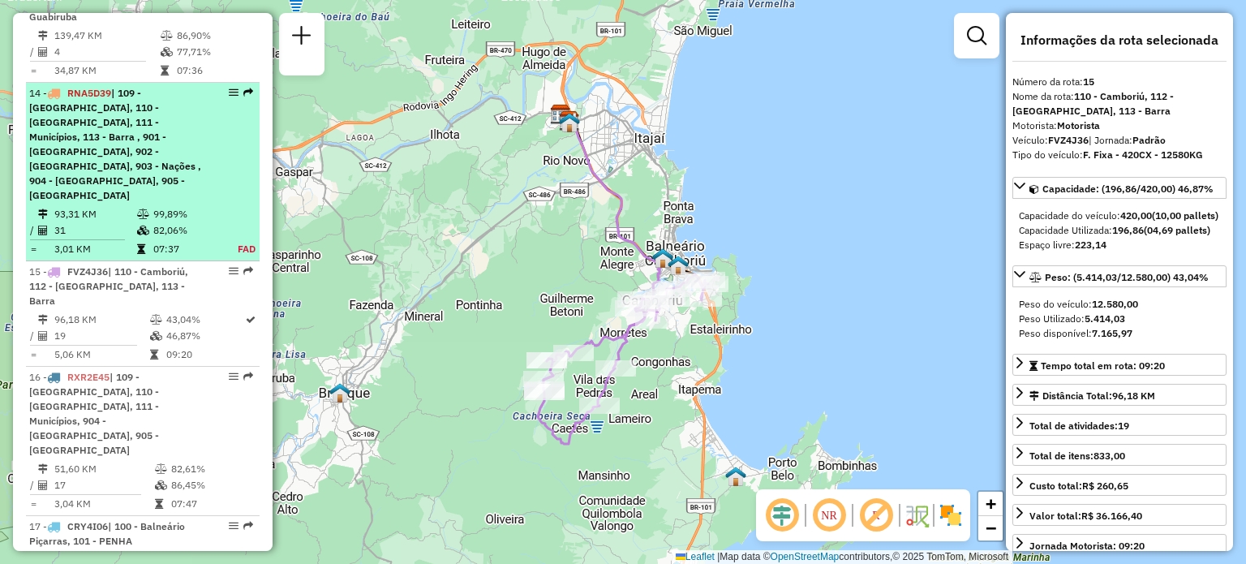
click at [131, 145] on span "| 109 - [GEOGRAPHIC_DATA], 110 - [GEOGRAPHIC_DATA], 111 - Municípios, 113 - Bar…" at bounding box center [115, 144] width 172 height 114
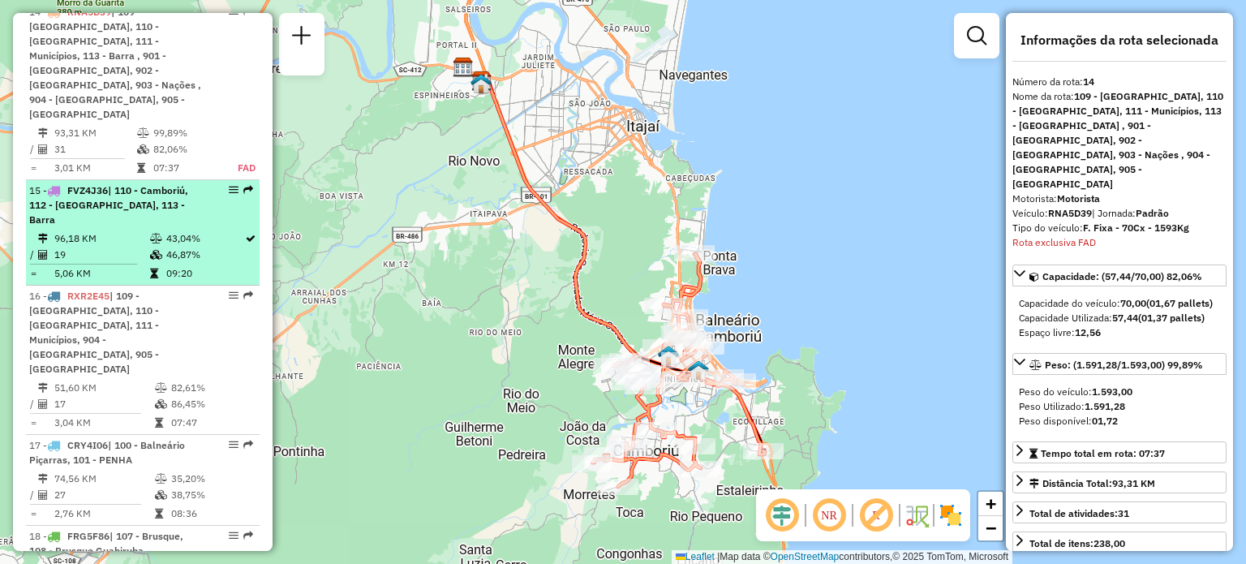
click at [121, 247] on td "19" at bounding box center [102, 255] width 96 height 16
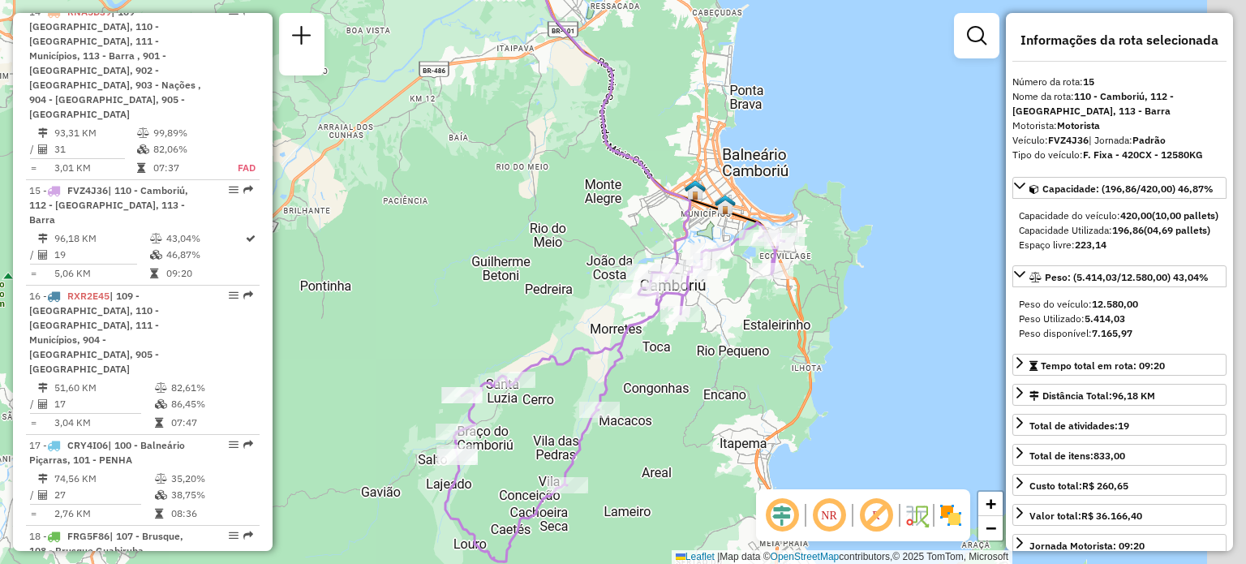
drag, startPoint x: 591, startPoint y: 311, endPoint x: 518, endPoint y: 307, distance: 73.1
click at [518, 307] on div "Janela de atendimento Grade de atendimento Capacidade Transportadoras Veículos …" at bounding box center [623, 282] width 1246 height 564
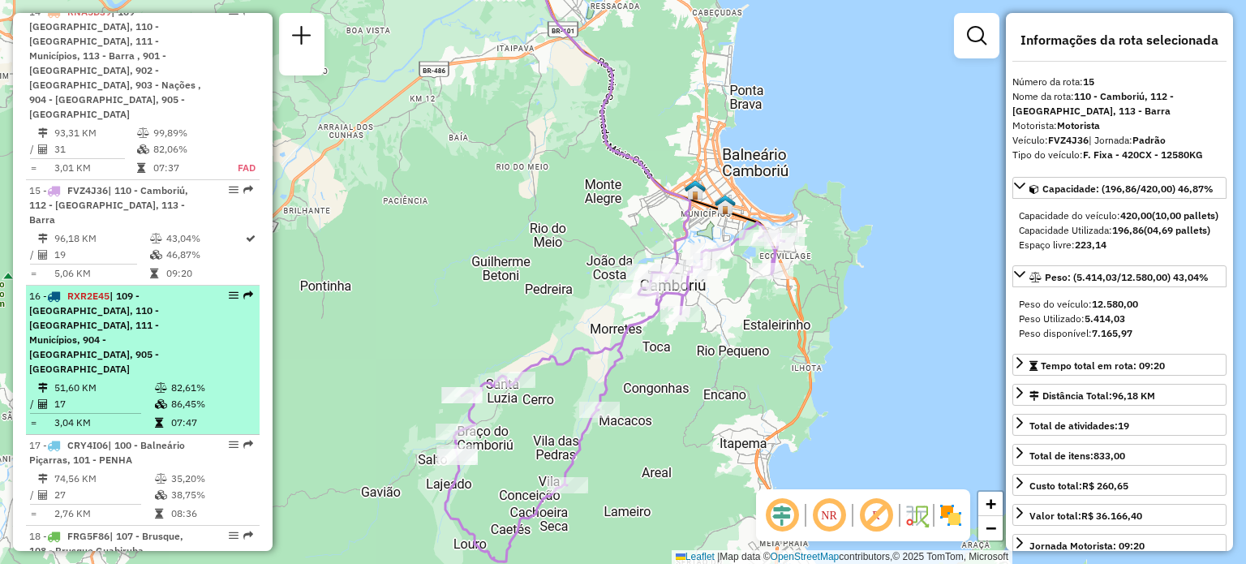
click at [122, 294] on span "| 109 - [GEOGRAPHIC_DATA], 110 - [GEOGRAPHIC_DATA], 111 - Municípios, 904 - [GE…" at bounding box center [94, 331] width 130 height 85
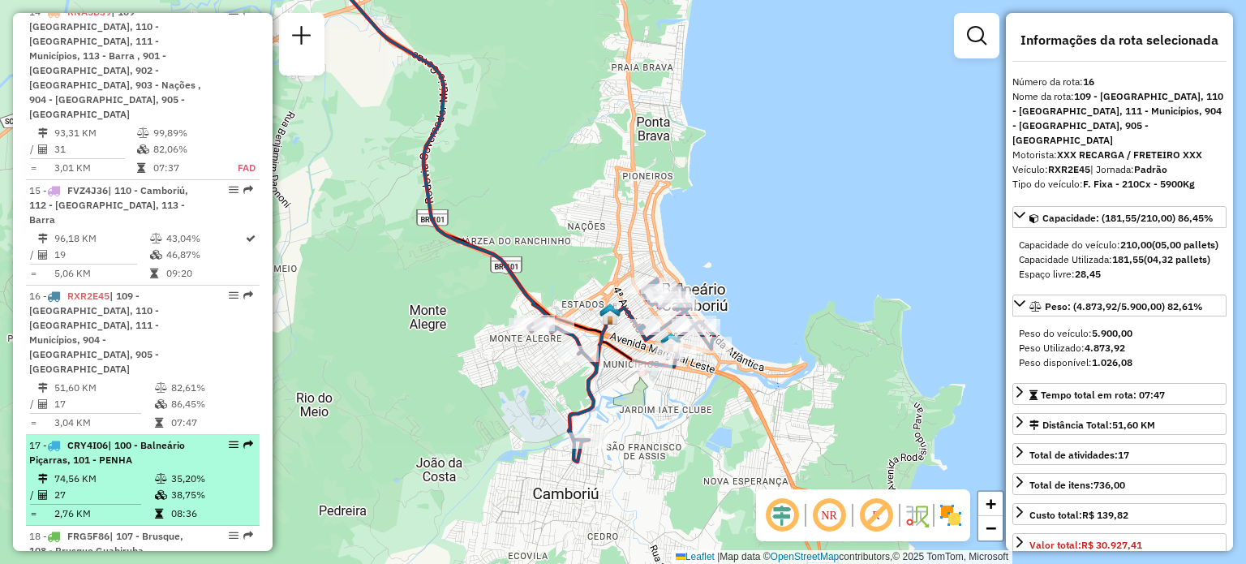
scroll to position [1923, 0]
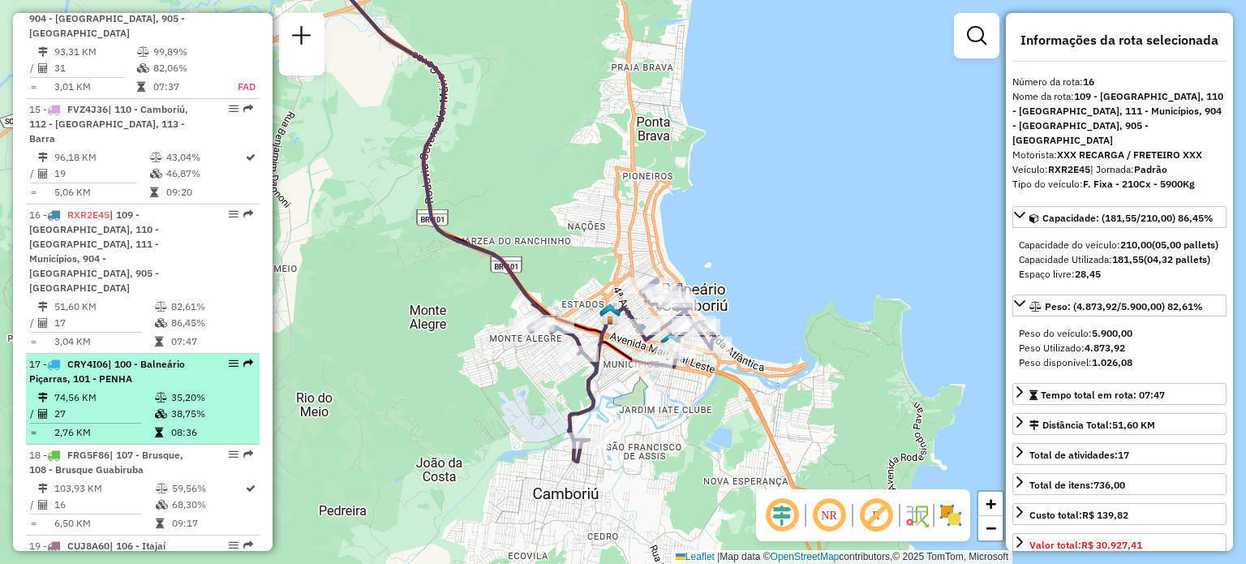
click at [114, 358] on span "| 100 - Balneário Piçarras, 101 - PENHA" at bounding box center [107, 371] width 156 height 27
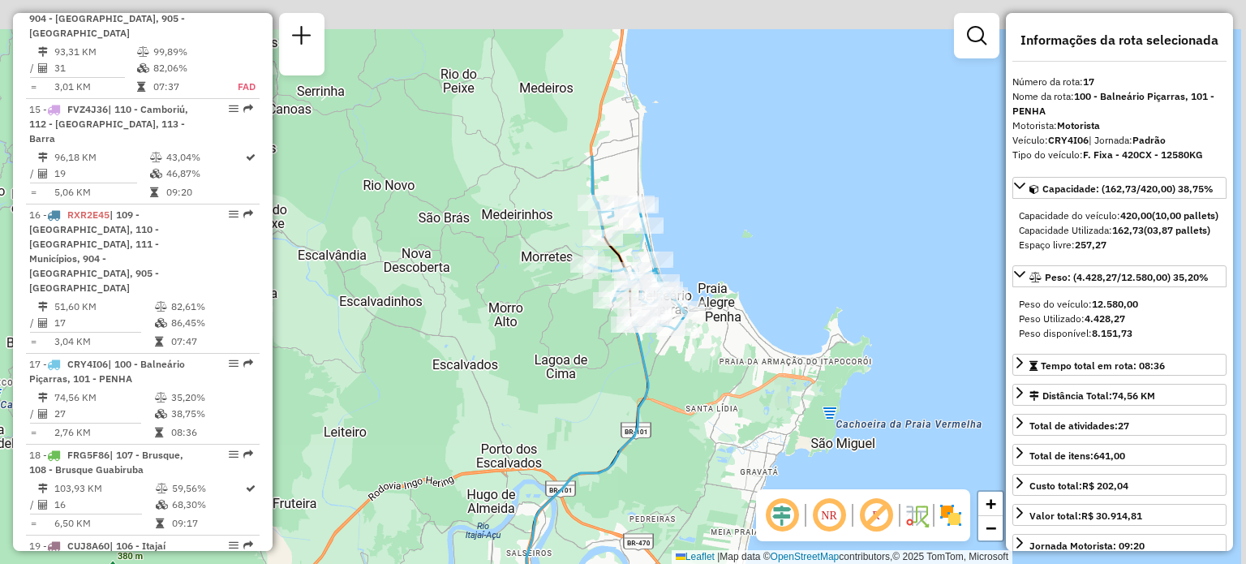
click at [512, 287] on div "Janela de atendimento Grade de atendimento Capacidade Transportadoras Veículos …" at bounding box center [623, 282] width 1246 height 564
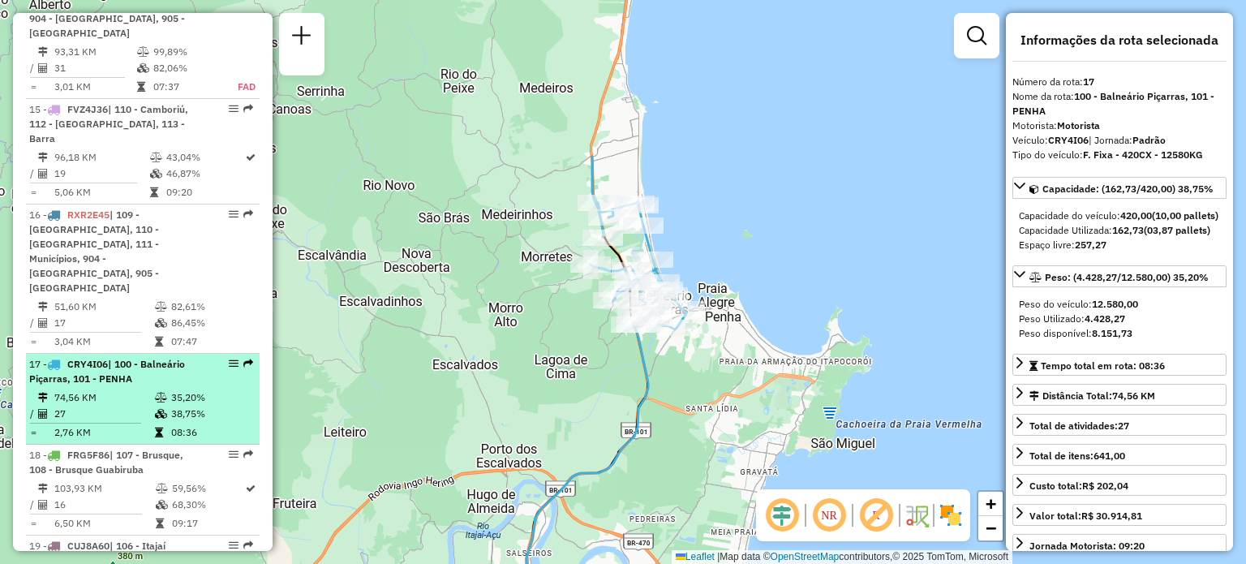
scroll to position [2005, 0]
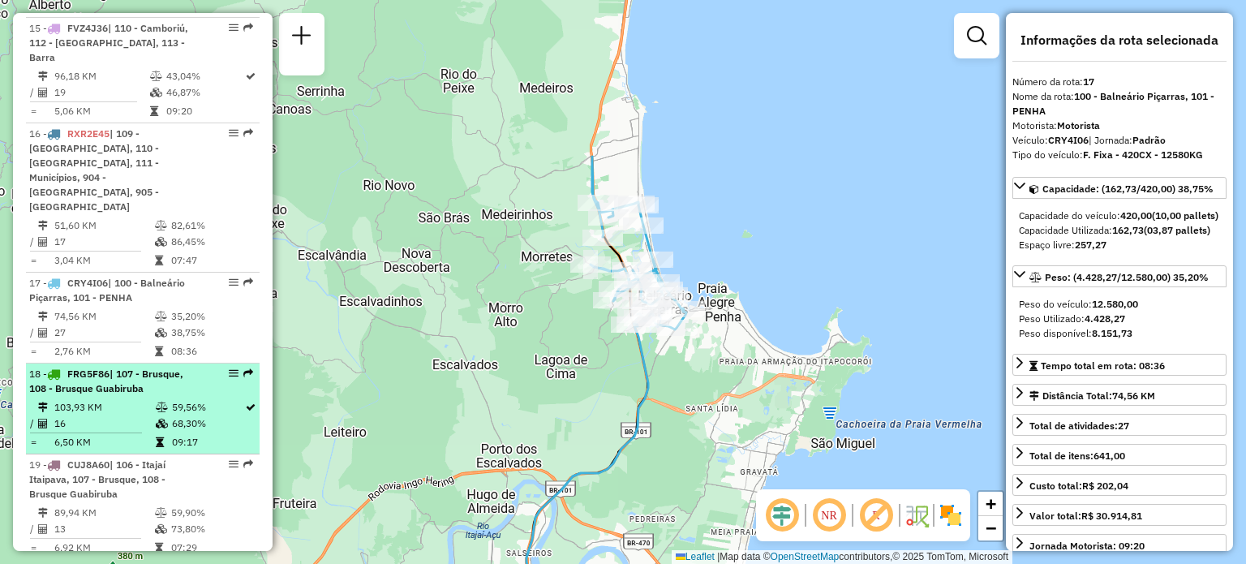
click at [105, 367] on span "| 107 - Brusque, 108 - Brusque Guabiruba" at bounding box center [106, 380] width 154 height 27
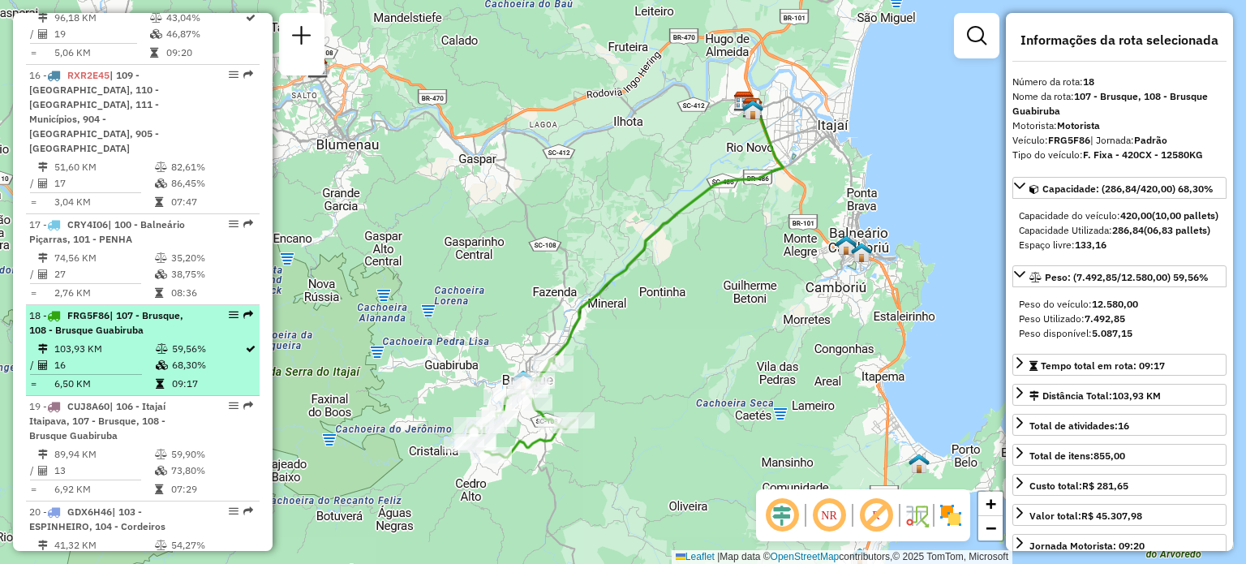
scroll to position [2086, 0]
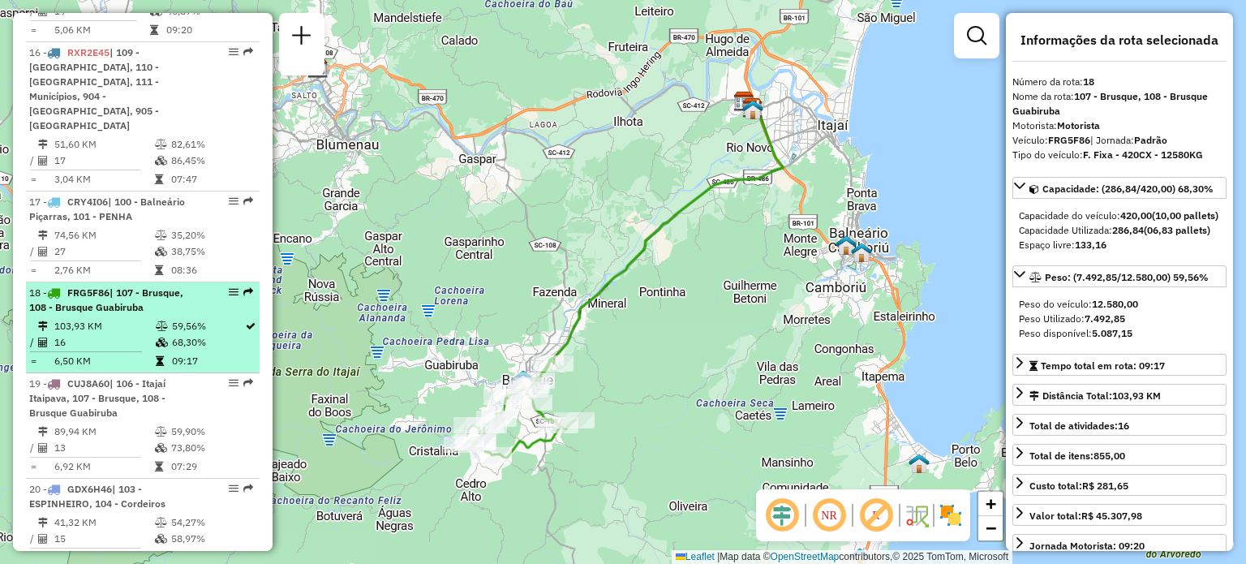
click at [165, 353] on td at bounding box center [163, 361] width 16 height 16
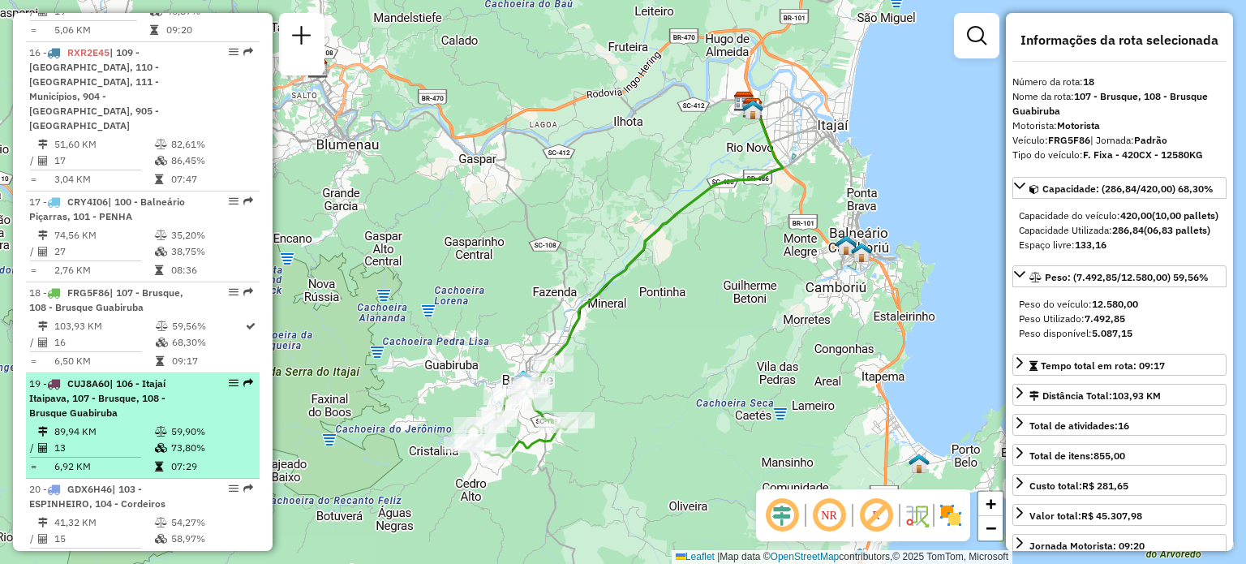
click at [125, 440] on td "13" at bounding box center [104, 448] width 101 height 16
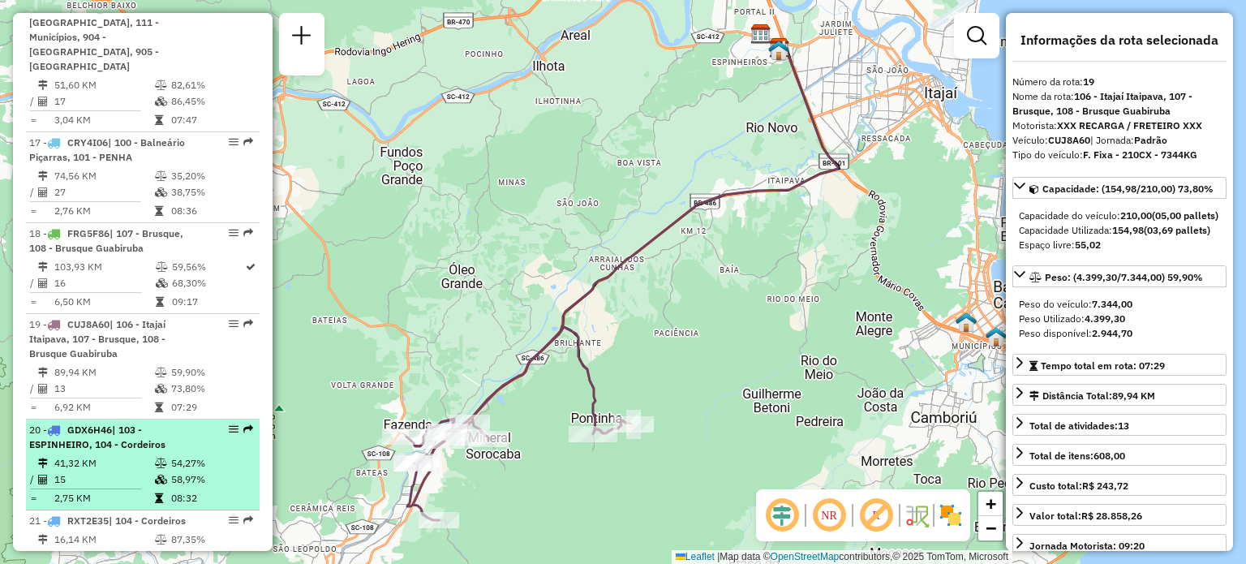
scroll to position [2167, 0]
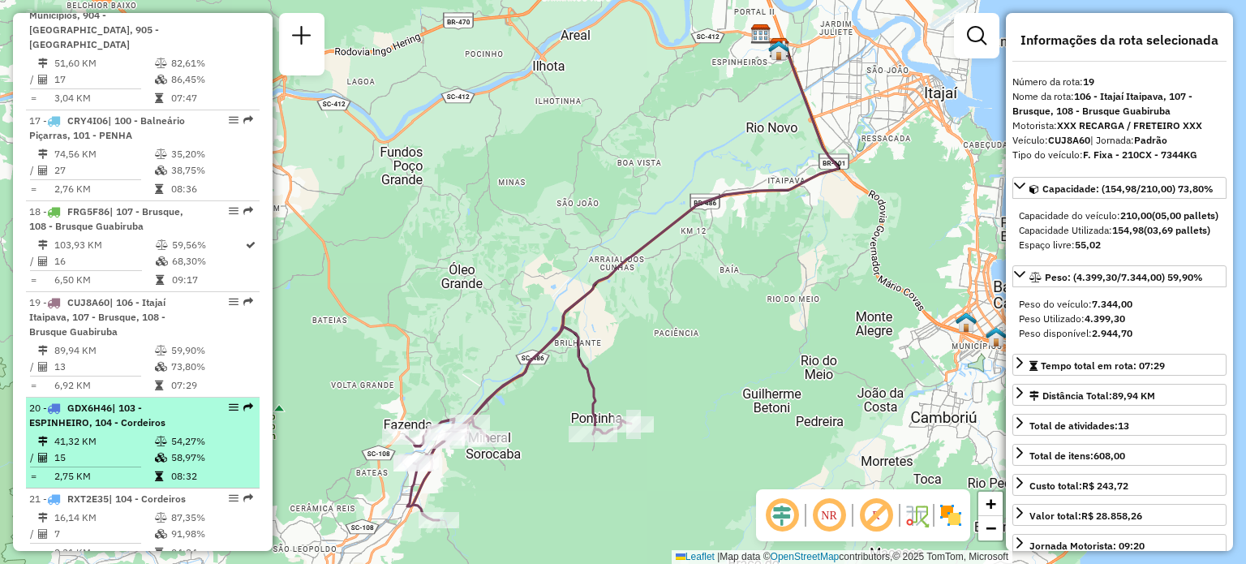
click at [140, 433] on td "41,32 KM" at bounding box center [104, 441] width 101 height 16
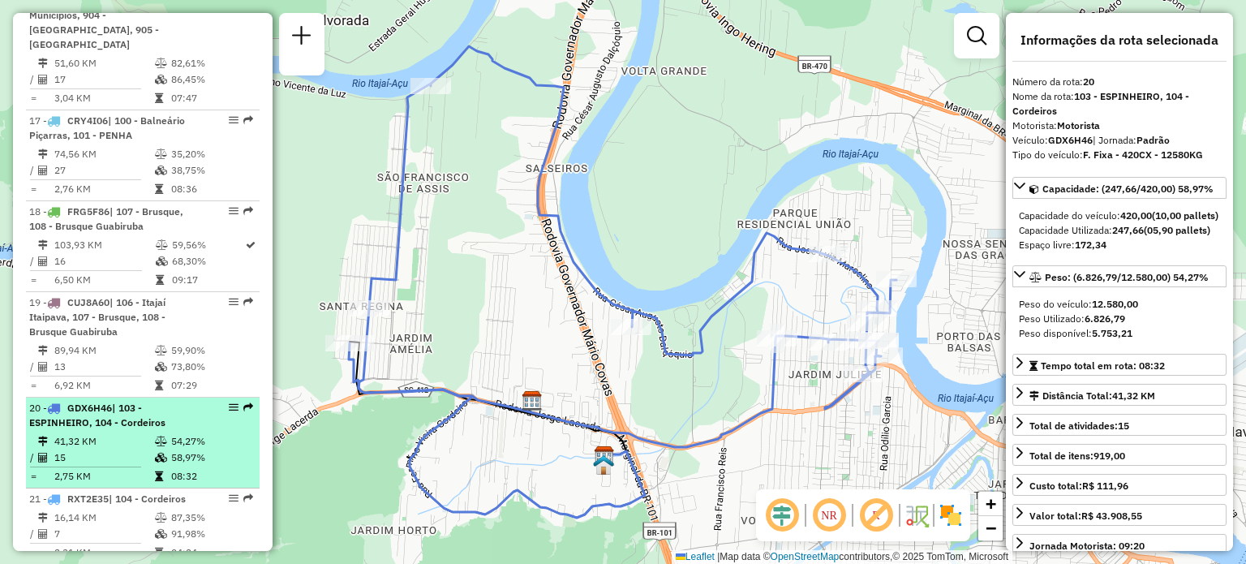
click at [105, 433] on td "41,32 KM" at bounding box center [104, 441] width 101 height 16
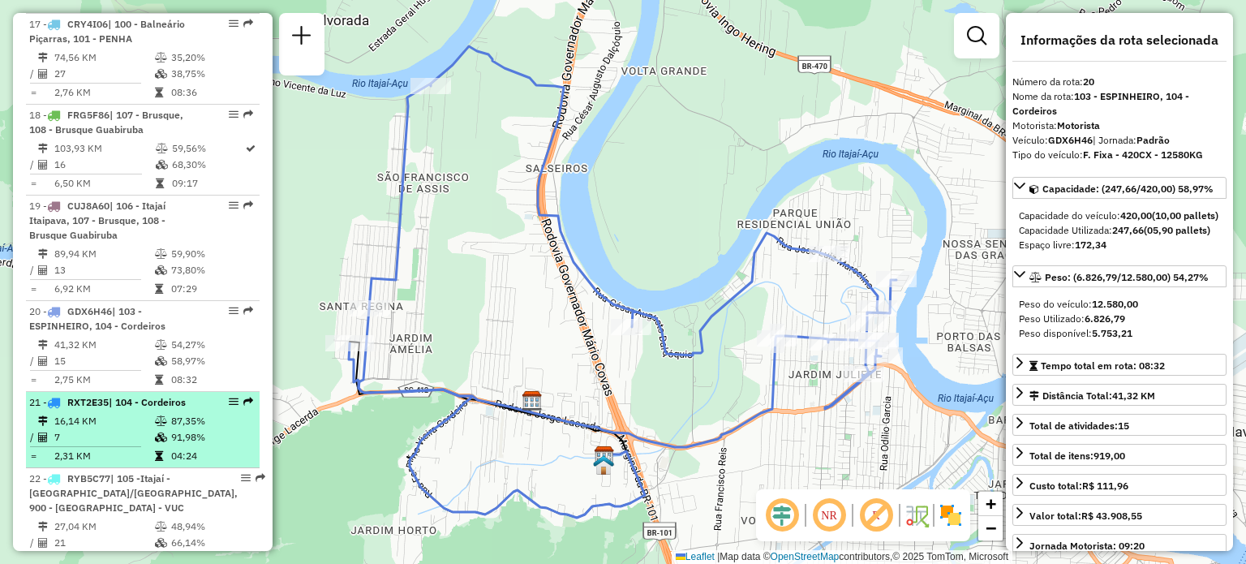
scroll to position [2329, 0]
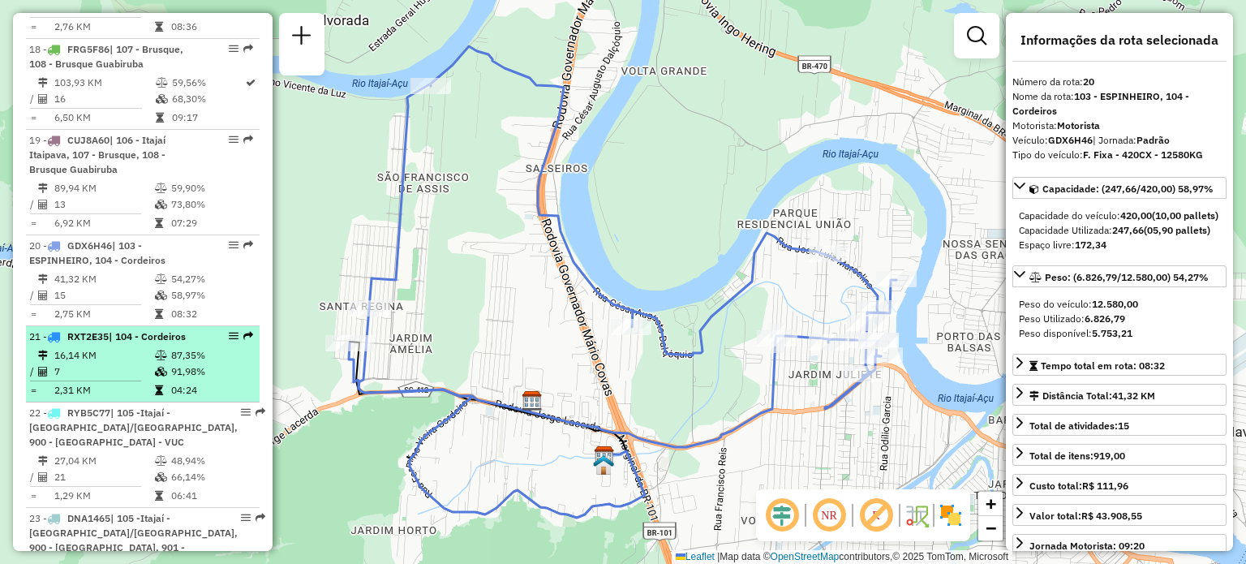
click at [133, 347] on td "16,14 KM" at bounding box center [104, 355] width 101 height 16
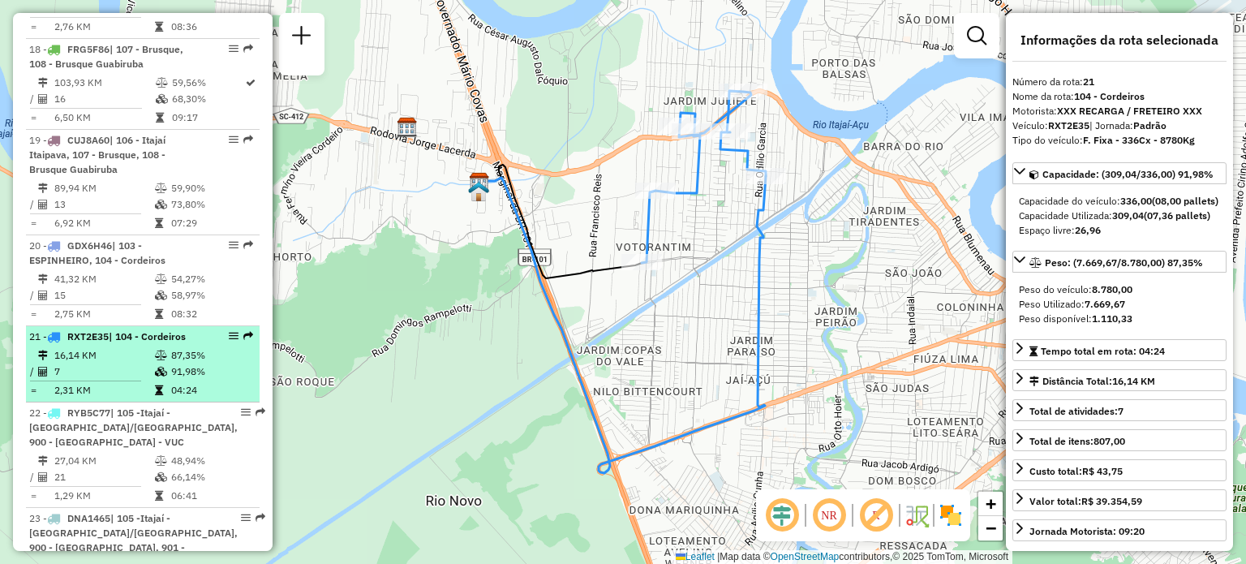
scroll to position [2410, 0]
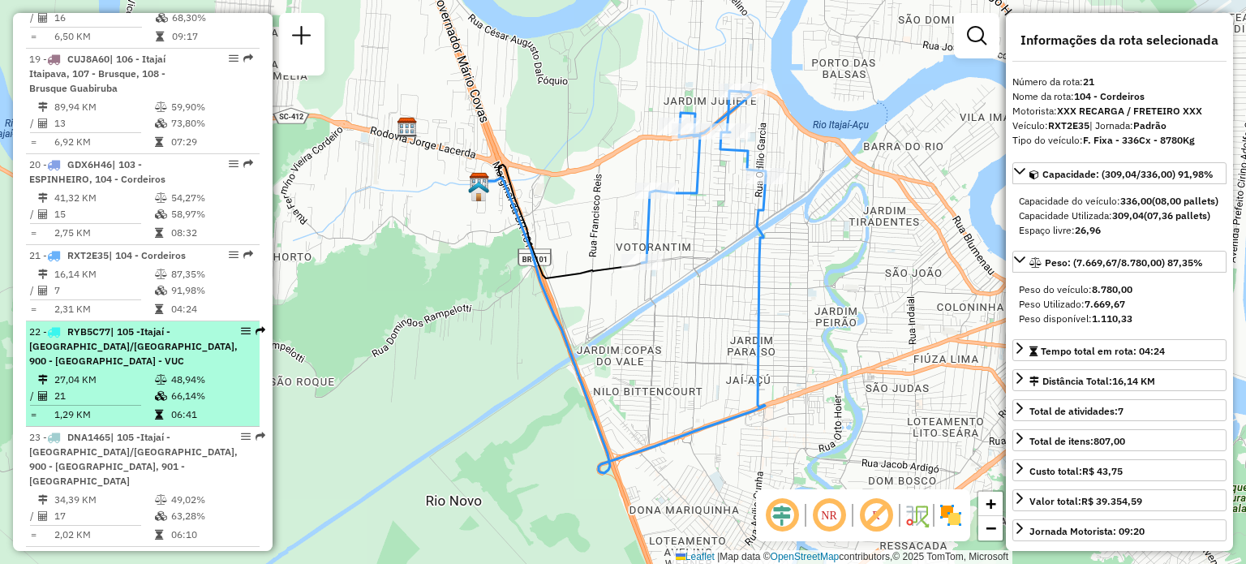
click at [110, 324] on div "22 - RYB5C77 | 105 -Itajaí - [GEOGRAPHIC_DATA]/[GEOGRAPHIC_DATA], 900 - [GEOGRA…" at bounding box center [133, 346] width 208 height 44
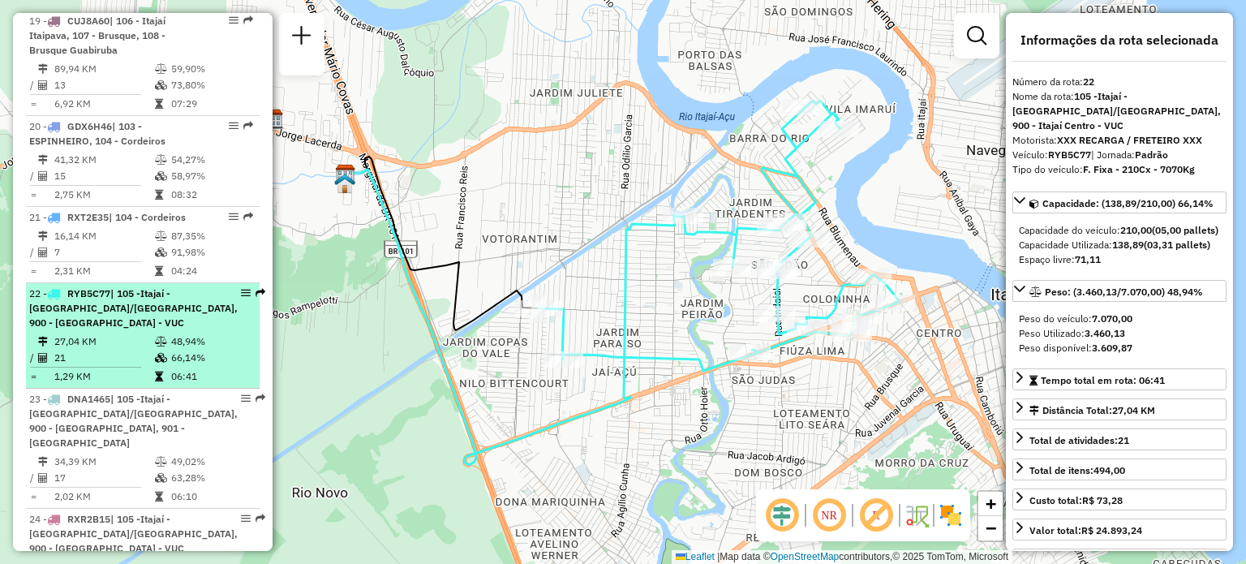
scroll to position [2462, 0]
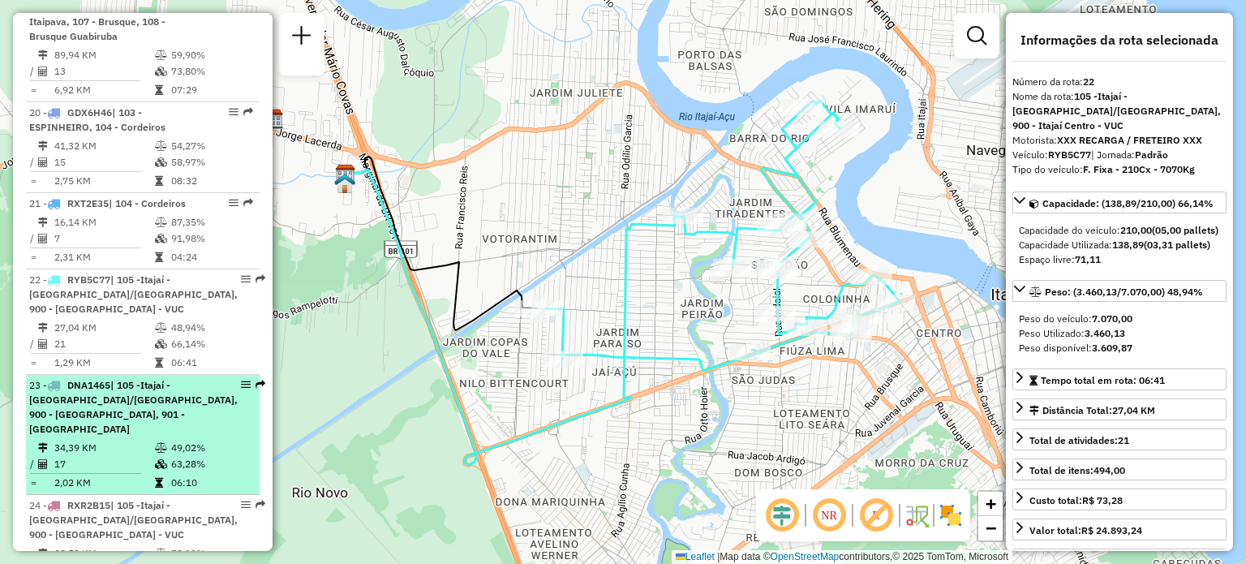
click at [115, 440] on td "34,39 KM" at bounding box center [104, 448] width 101 height 16
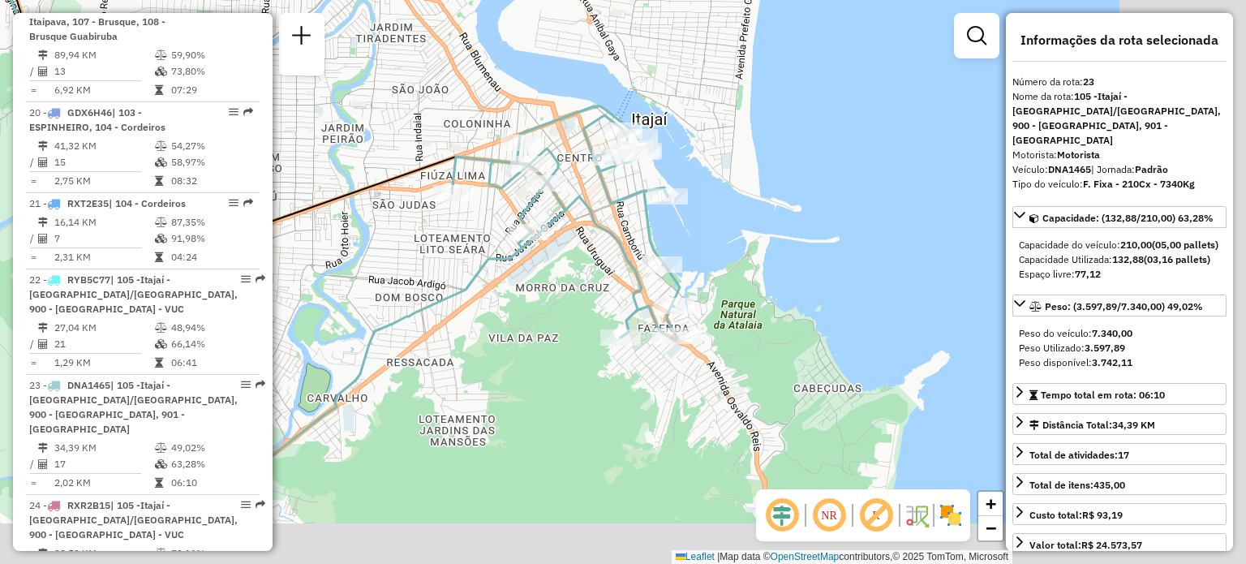
drag, startPoint x: 551, startPoint y: 343, endPoint x: 542, endPoint y: 338, distance: 10.9
click at [542, 338] on div "Janela de atendimento Grade de atendimento Capacidade Transportadoras Veículos …" at bounding box center [623, 282] width 1246 height 564
